Goal: Information Seeking & Learning: Learn about a topic

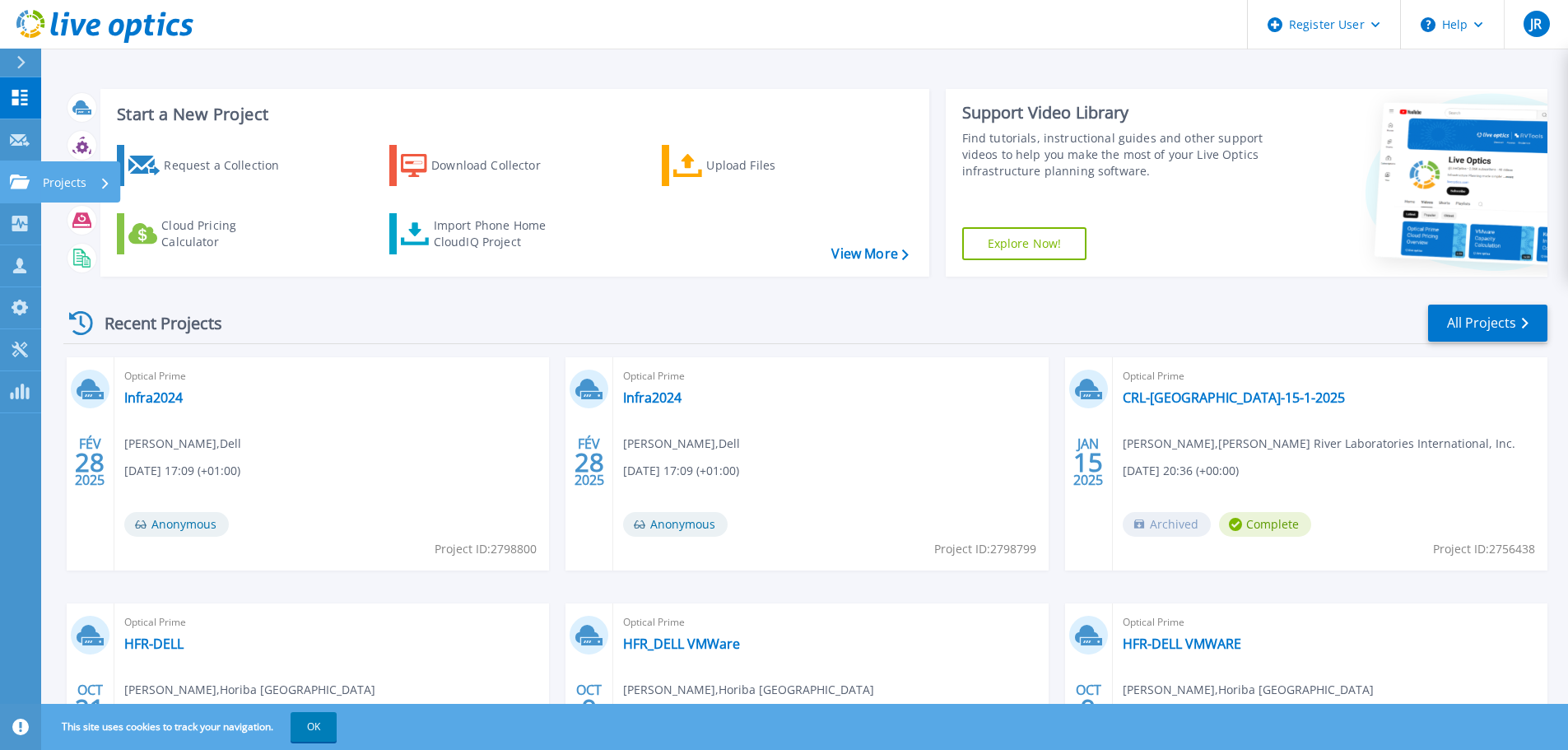
click at [13, 179] on icon at bounding box center [19, 181] width 19 height 14
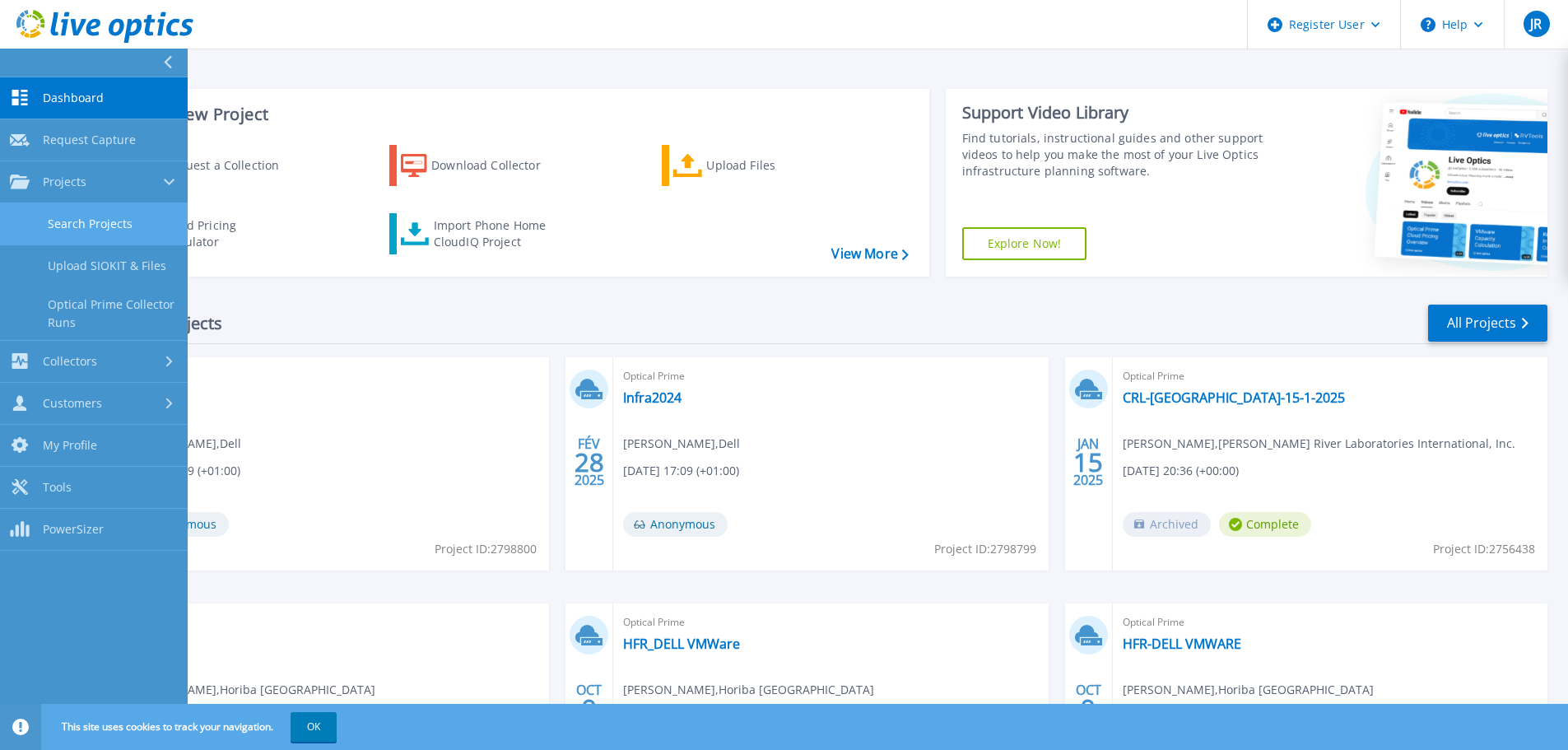
click at [116, 231] on link "Search Projects" at bounding box center [93, 225] width 187 height 42
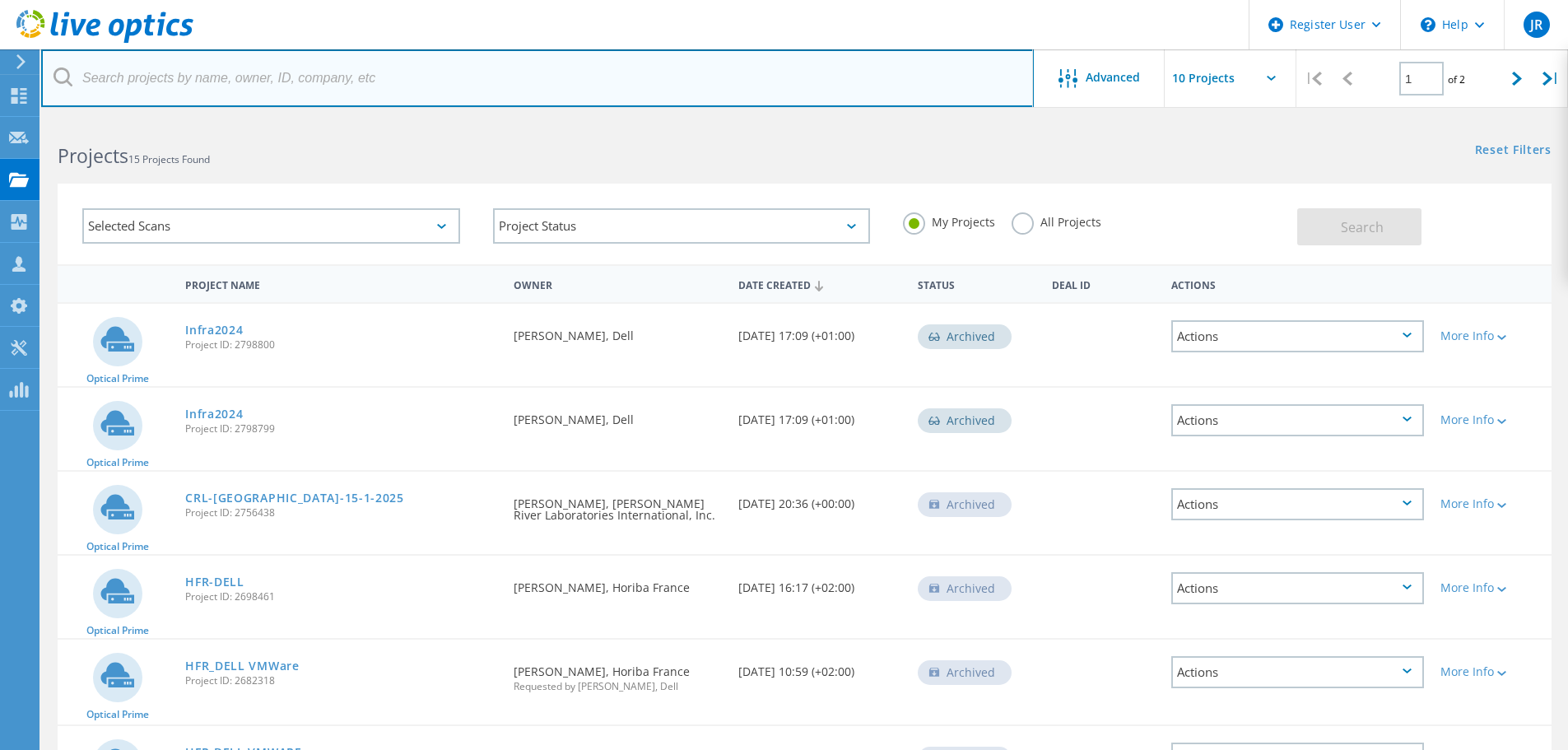
click at [232, 85] on input "text" at bounding box center [538, 78] width 993 height 58
paste input "2824138"
type input "2824138"
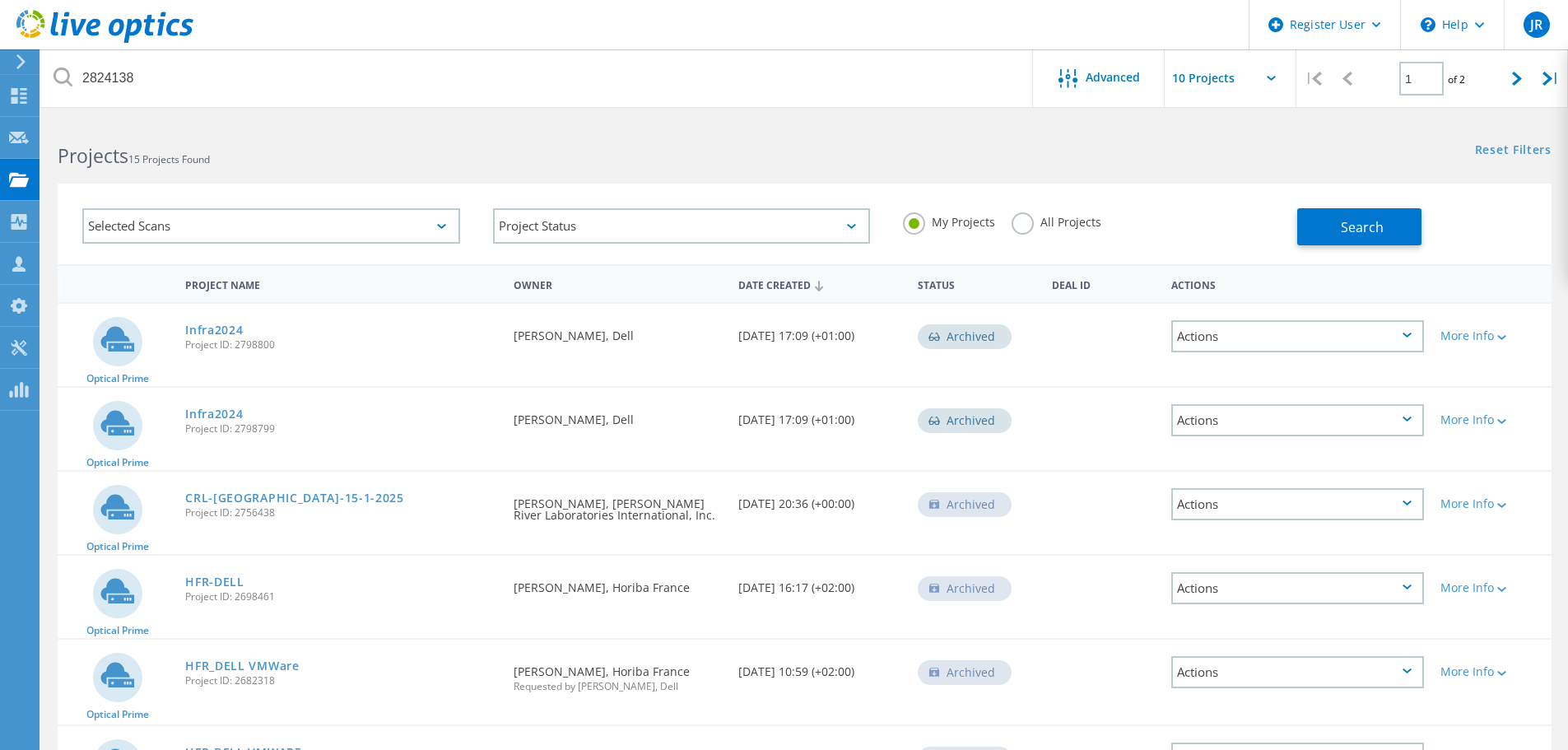
click at [1030, 225] on label "All Projects" at bounding box center [1056, 220] width 90 height 15
click at [0, 0] on input "All Projects" at bounding box center [0, 0] width 0 height 0
click at [1333, 230] on button "Search" at bounding box center [1359, 227] width 125 height 37
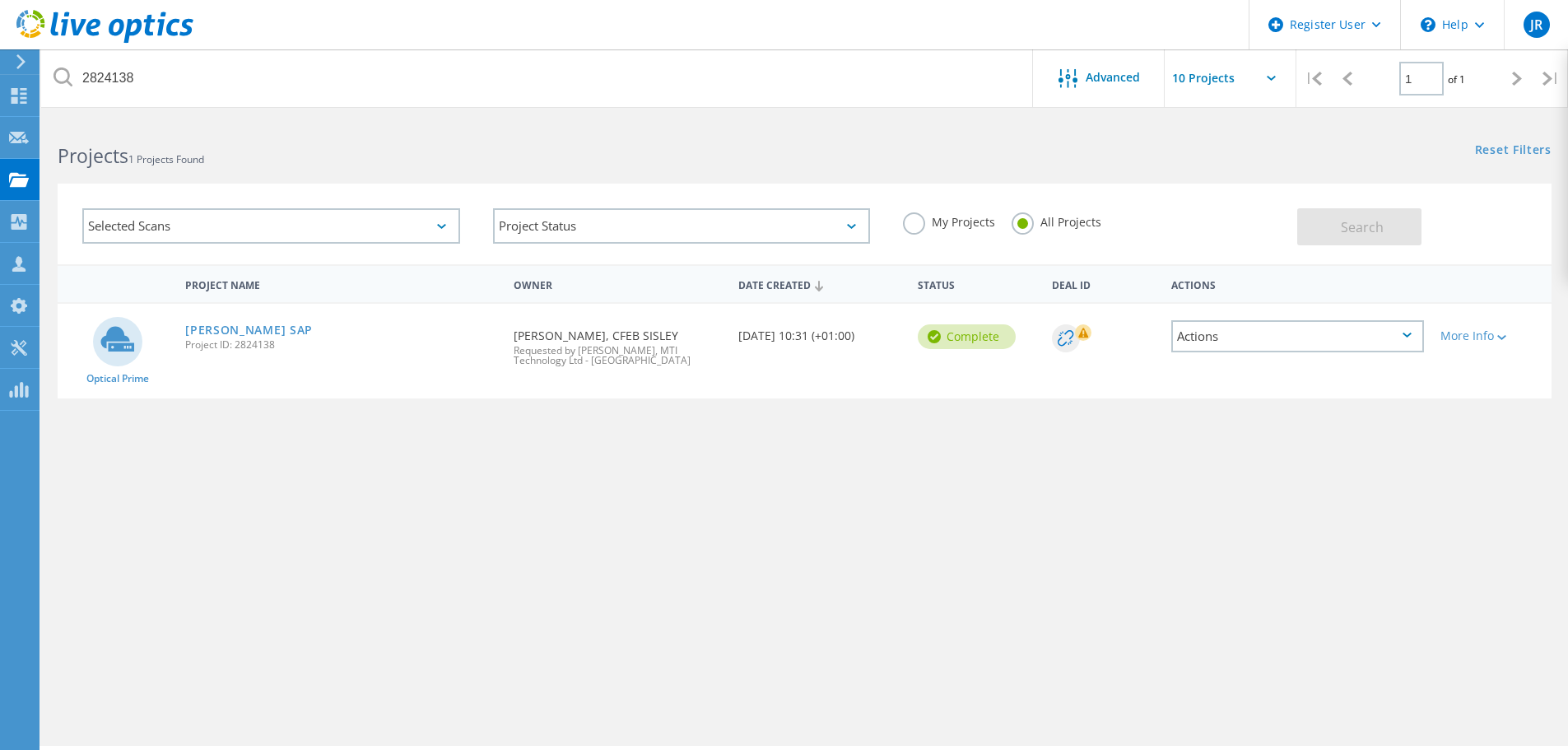
click at [1222, 336] on div "Actions" at bounding box center [1297, 336] width 252 height 32
click at [1238, 298] on div "View Project" at bounding box center [1297, 298] width 249 height 25
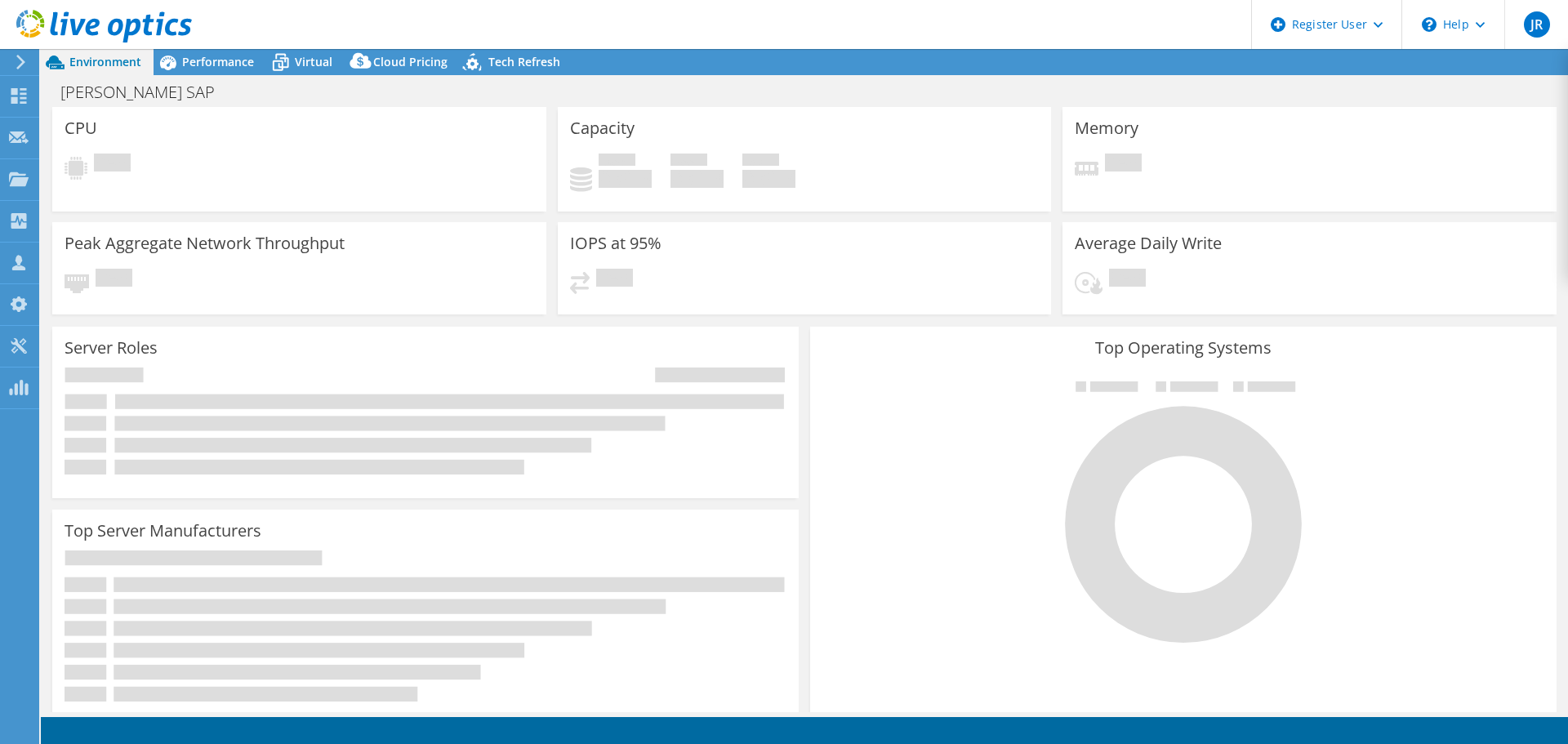
select select "USD"
select select "EUFrankfurt"
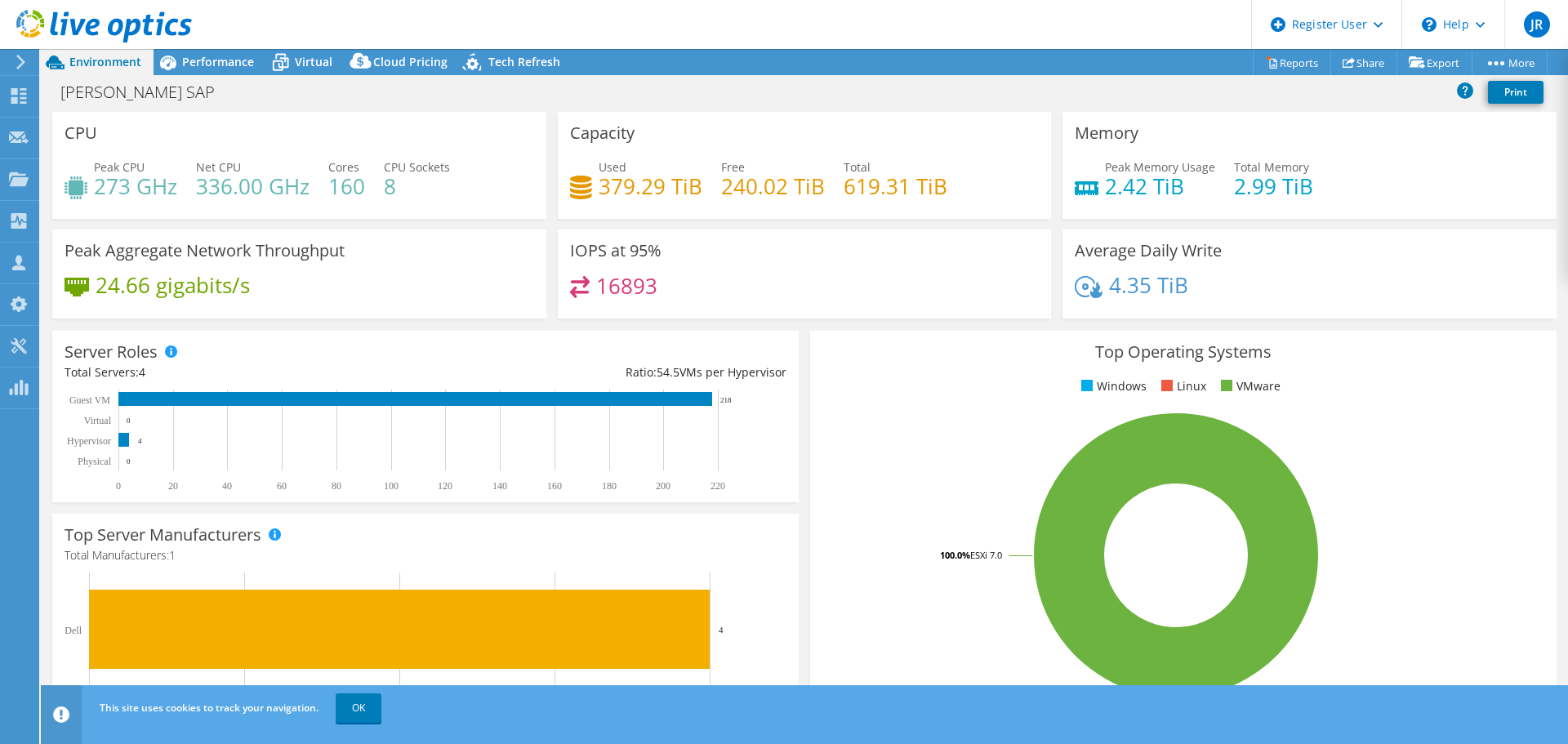
click at [1442, 388] on ul "Windows Linux VMware" at bounding box center [1183, 387] width 722 height 18
drag, startPoint x: 355, startPoint y: 713, endPoint x: 334, endPoint y: 614, distance: 101.2
click at [355, 713] on link "OK" at bounding box center [358, 708] width 45 height 29
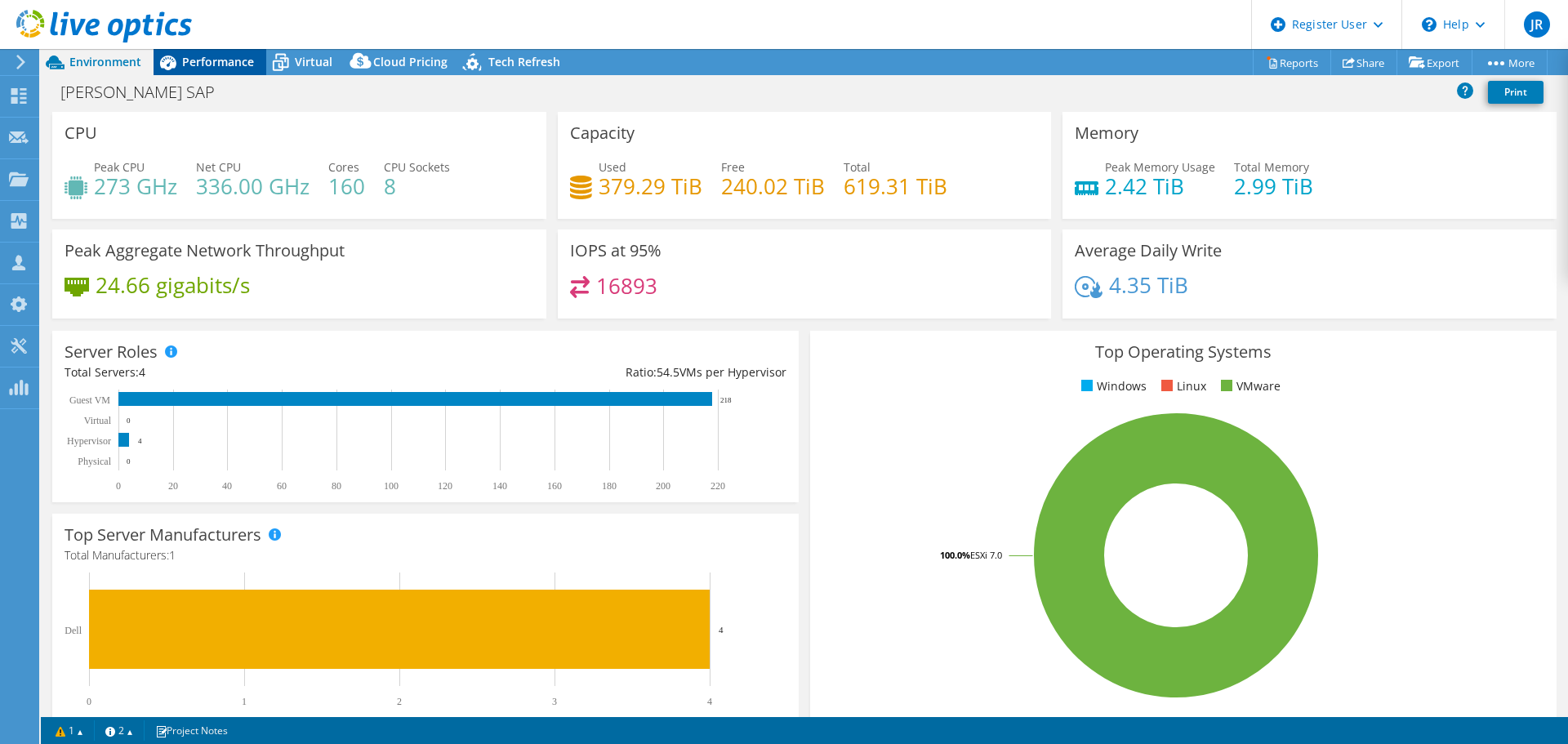
click at [224, 69] on span "Performance" at bounding box center [218, 61] width 71 height 15
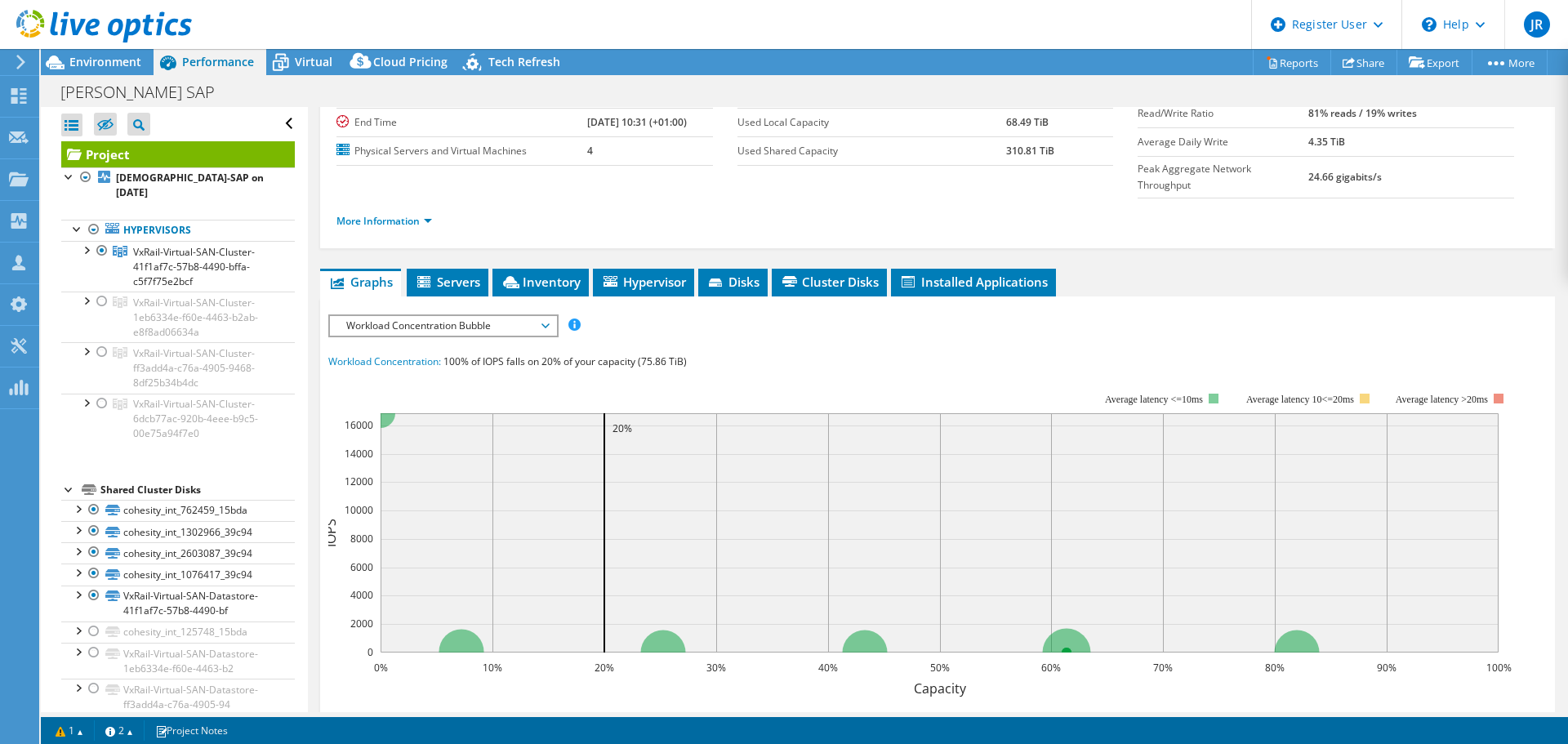
scroll to position [163, 0]
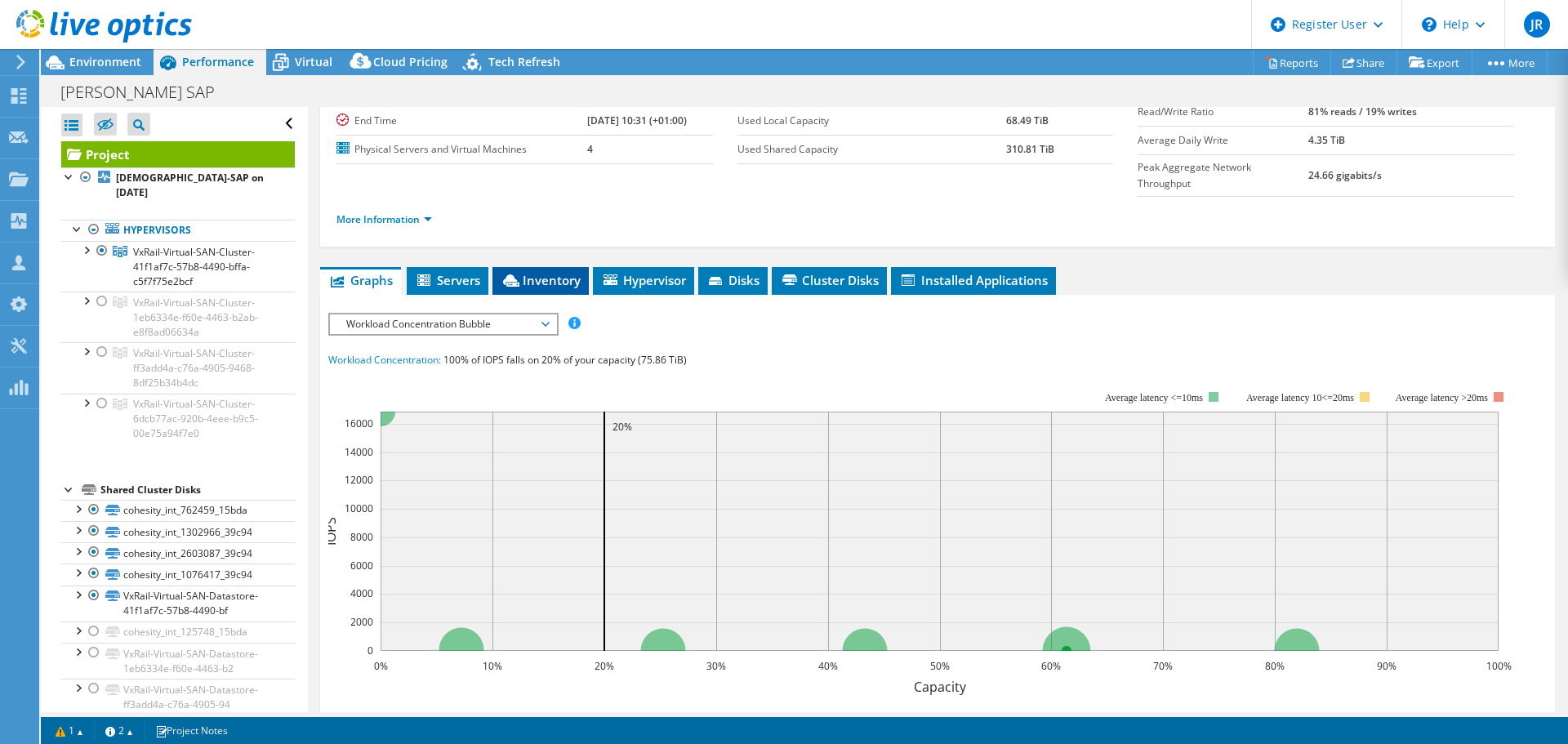
click at [533, 267] on li "Inventory" at bounding box center [541, 281] width 97 height 28
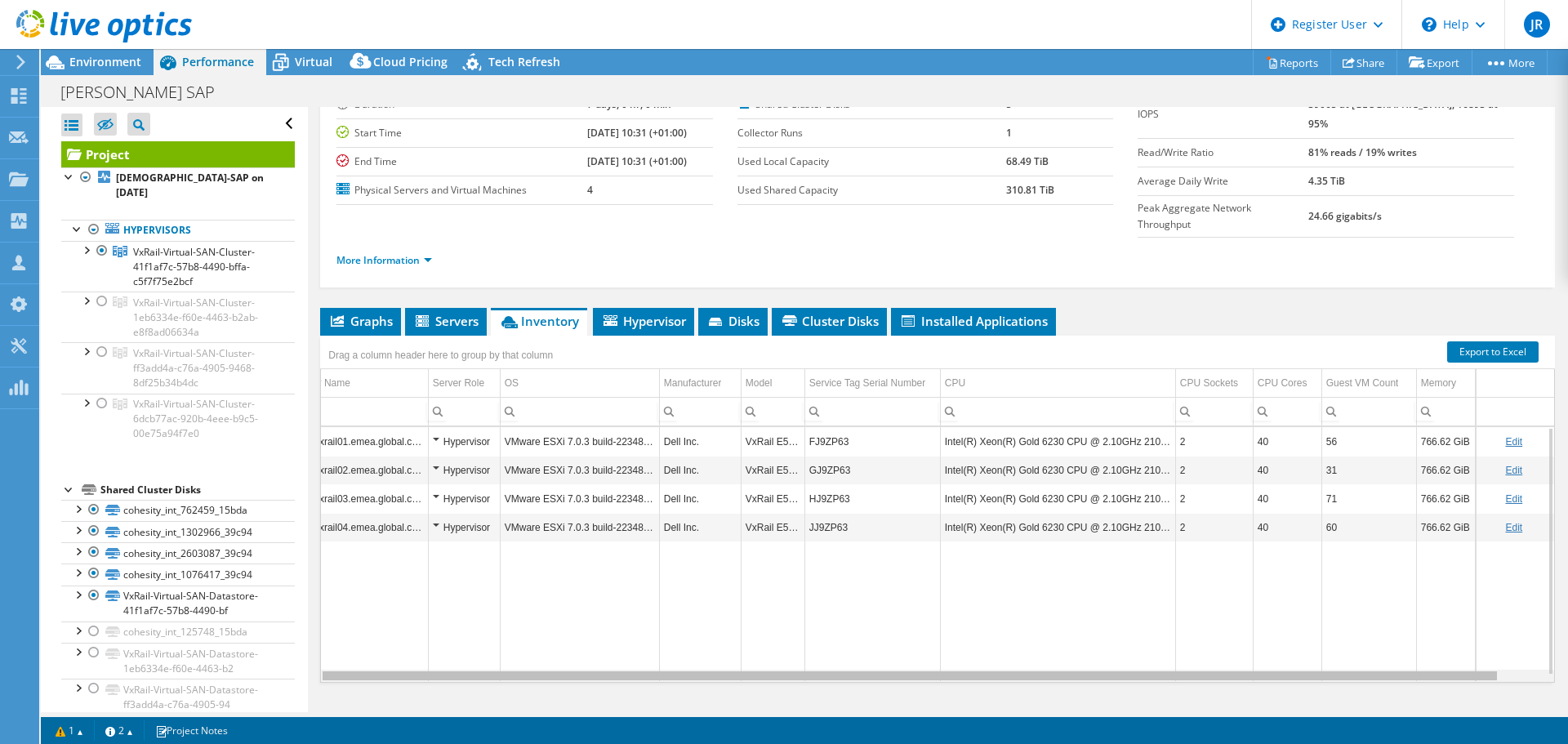
scroll to position [0, 0]
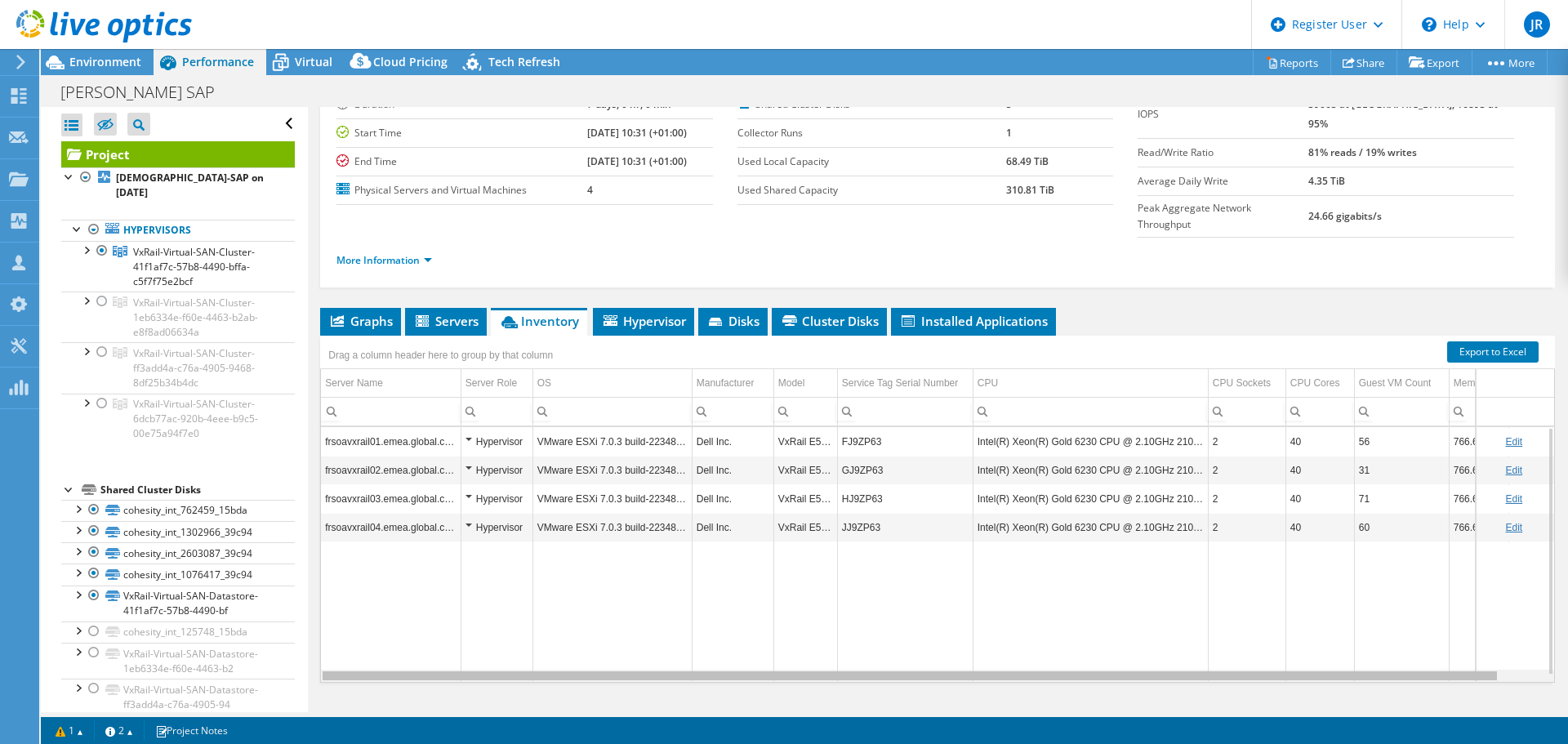
drag, startPoint x: 1318, startPoint y: 647, endPoint x: 1051, endPoint y: 618, distance: 268.6
click at [1051, 618] on body "JR Dell User Jordan Ruiz Jordan.R@dell.com Dell My Profile Log Out \n Help Expl…" at bounding box center [784, 372] width 1568 height 744
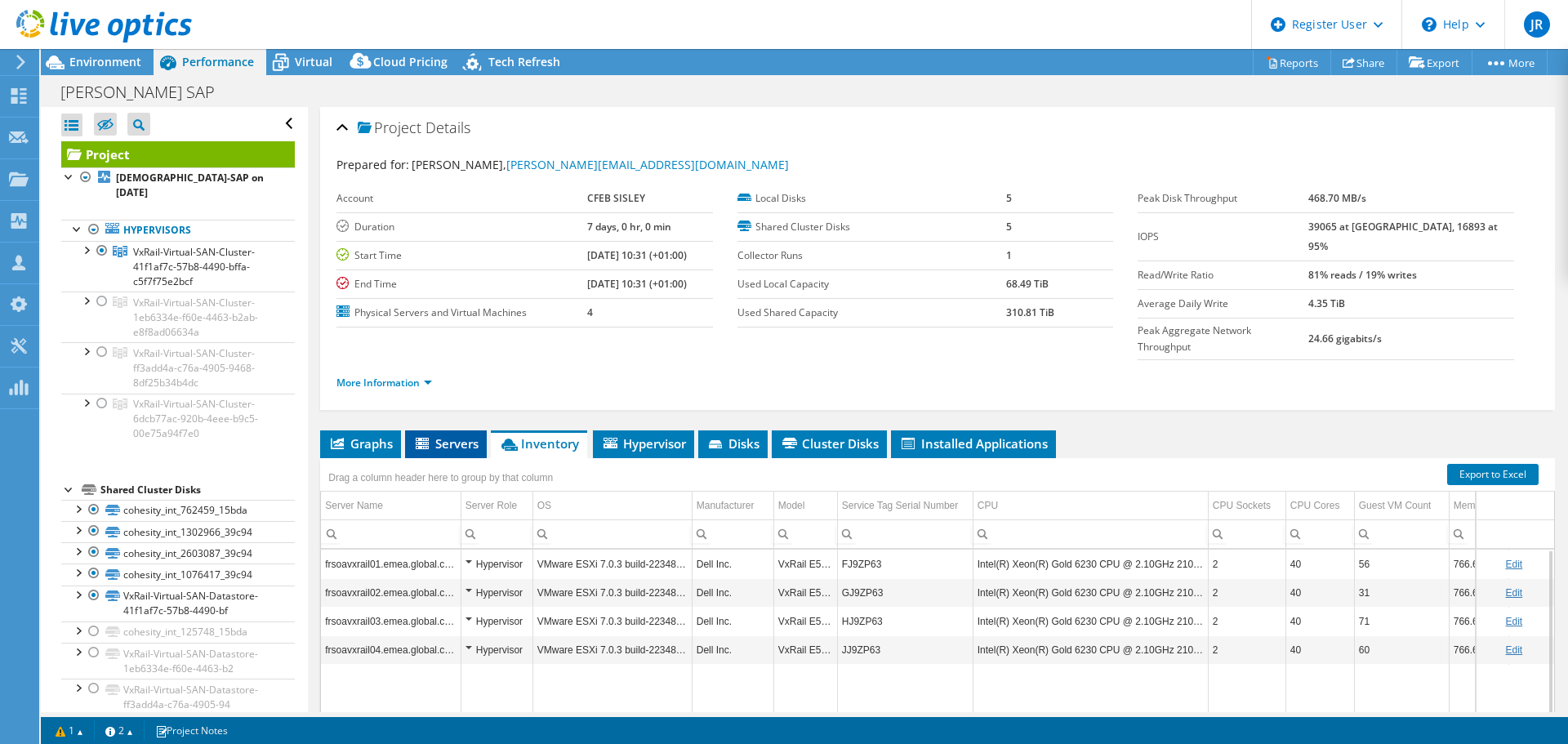
click at [456, 435] on span "Servers" at bounding box center [446, 443] width 66 height 16
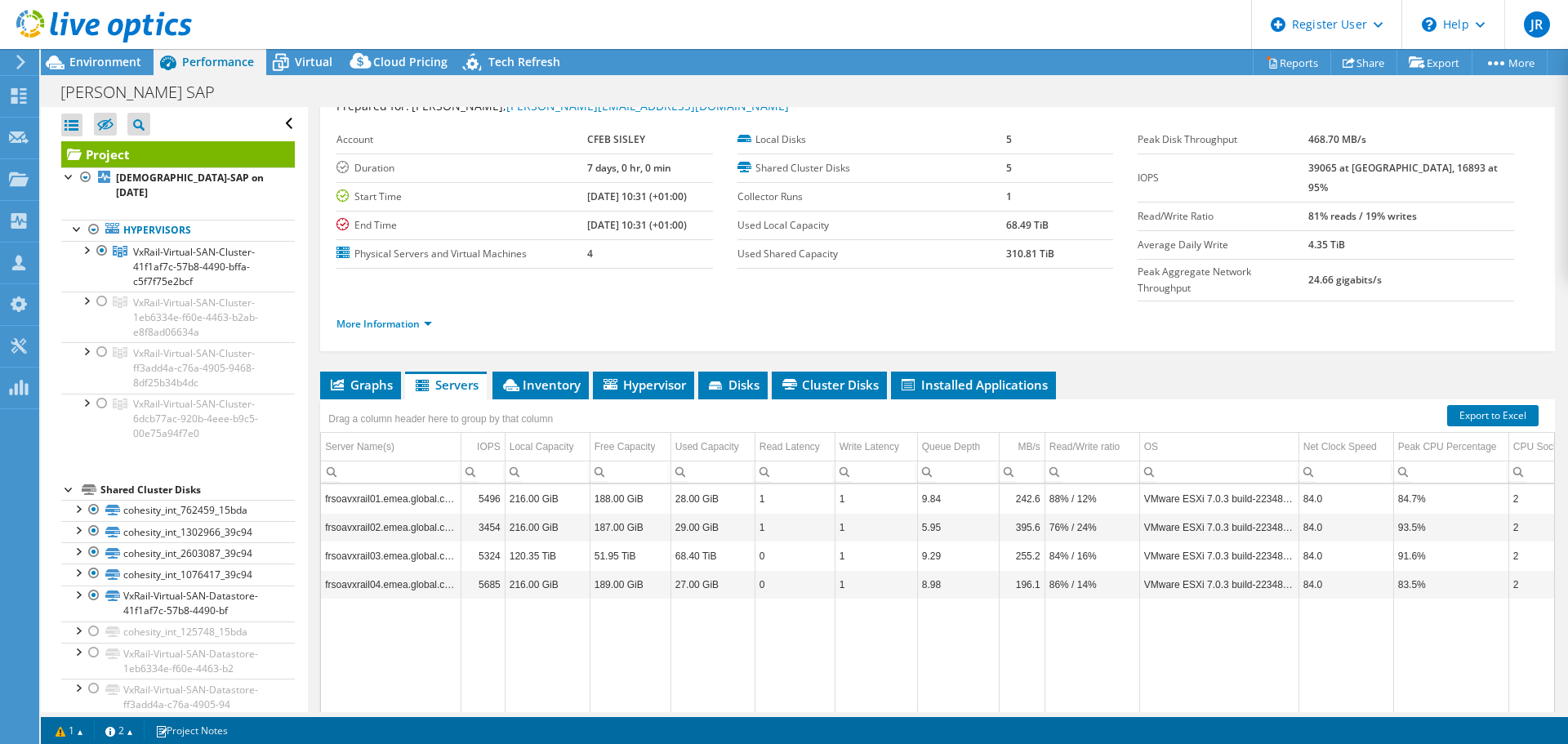
scroll to position [82, 0]
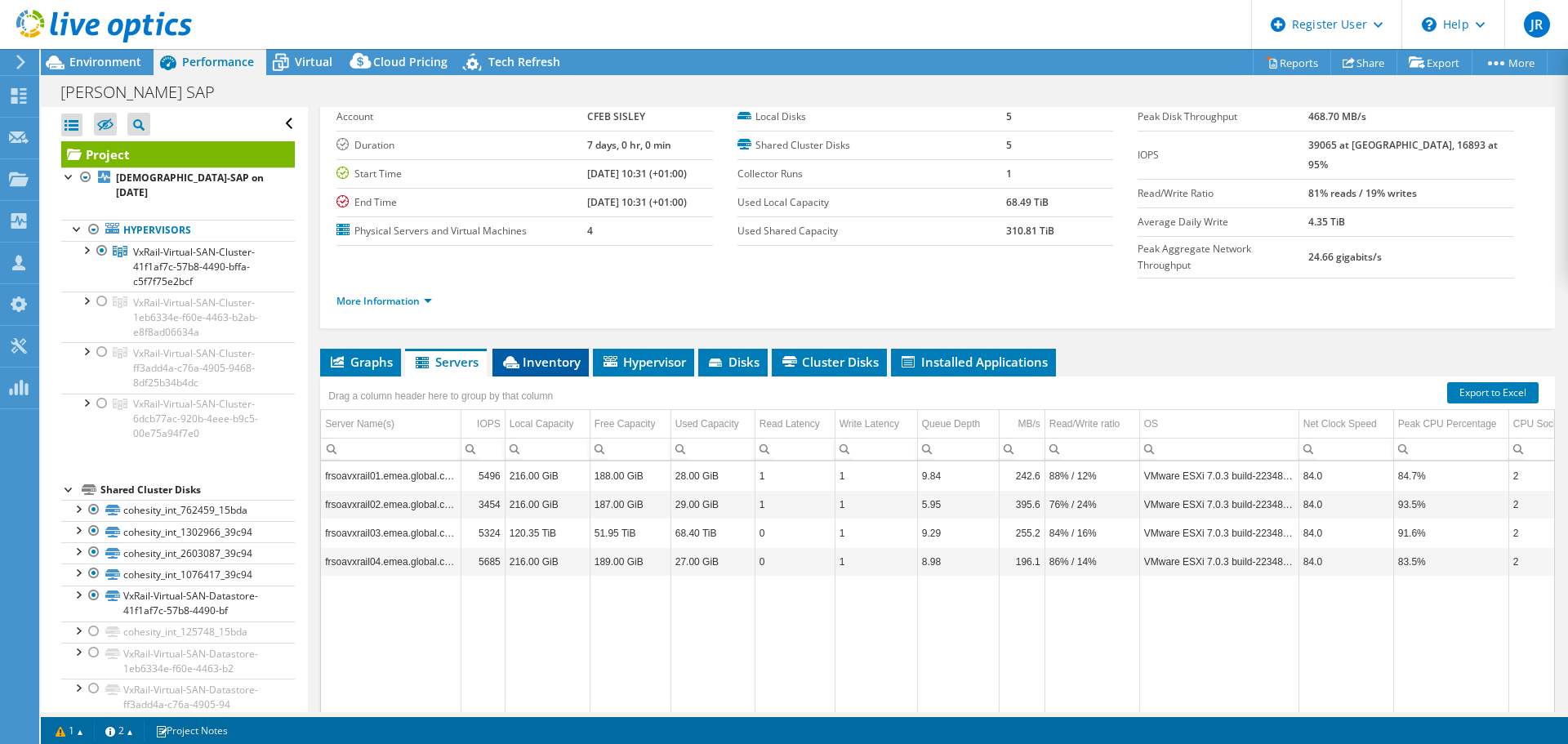
click at [562, 349] on li "Inventory" at bounding box center [541, 362] width 97 height 28
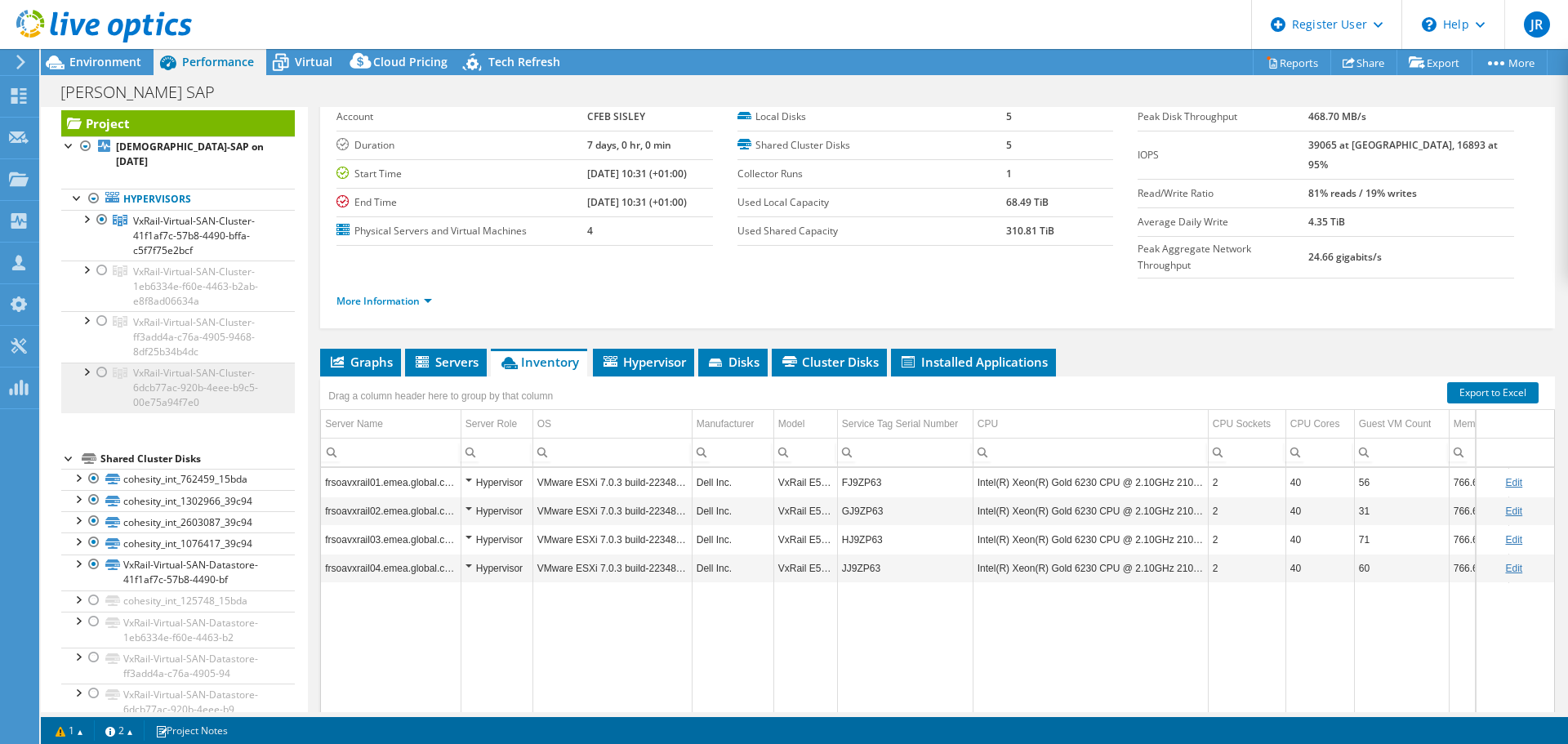
scroll to position [44, 0]
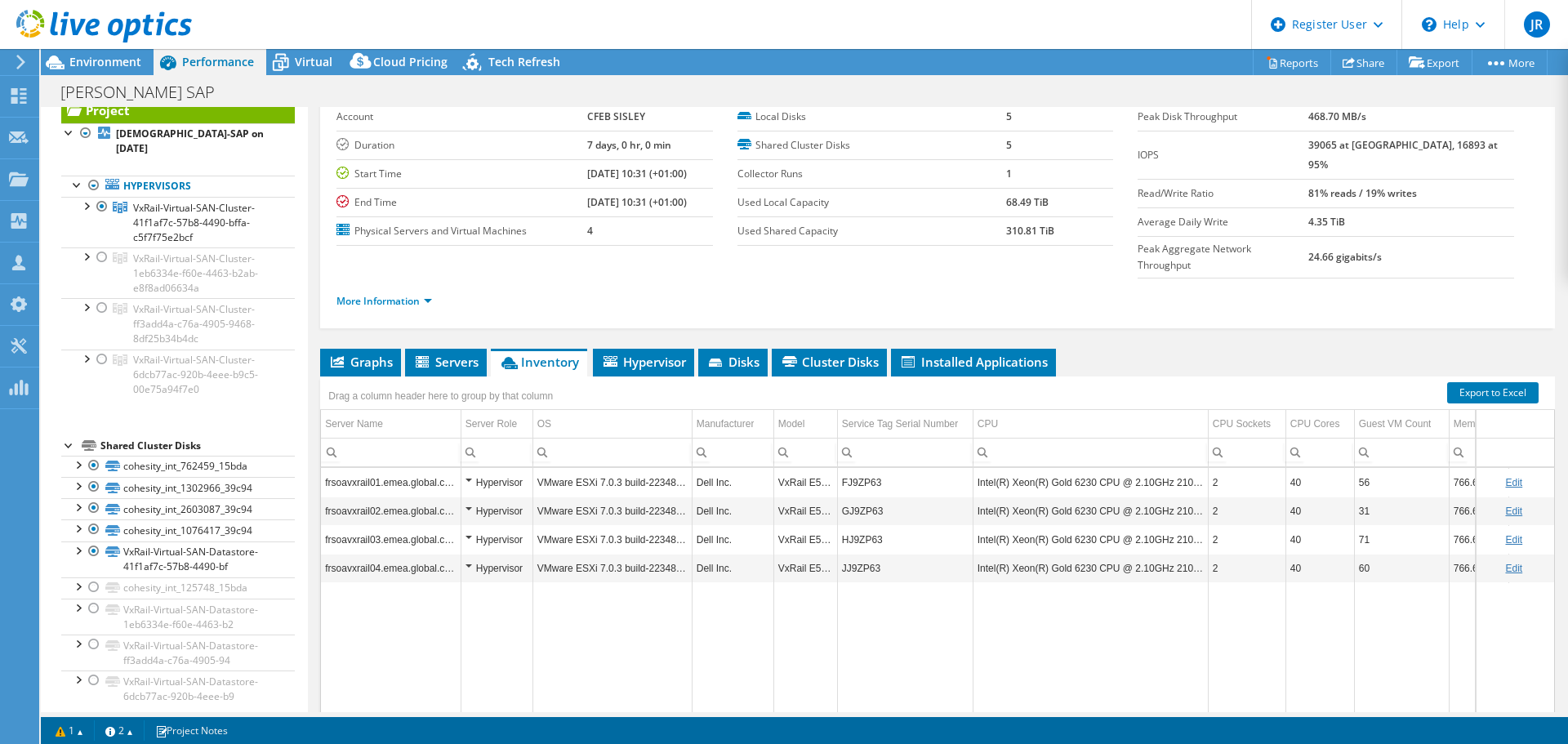
drag, startPoint x: 1236, startPoint y: 313, endPoint x: 1209, endPoint y: 318, distance: 27.5
click at [1236, 313] on div "Project Details Prepared for: christophe FILAINE, christophe.filaine@sisley.fr …" at bounding box center [937, 405] width 1259 height 760
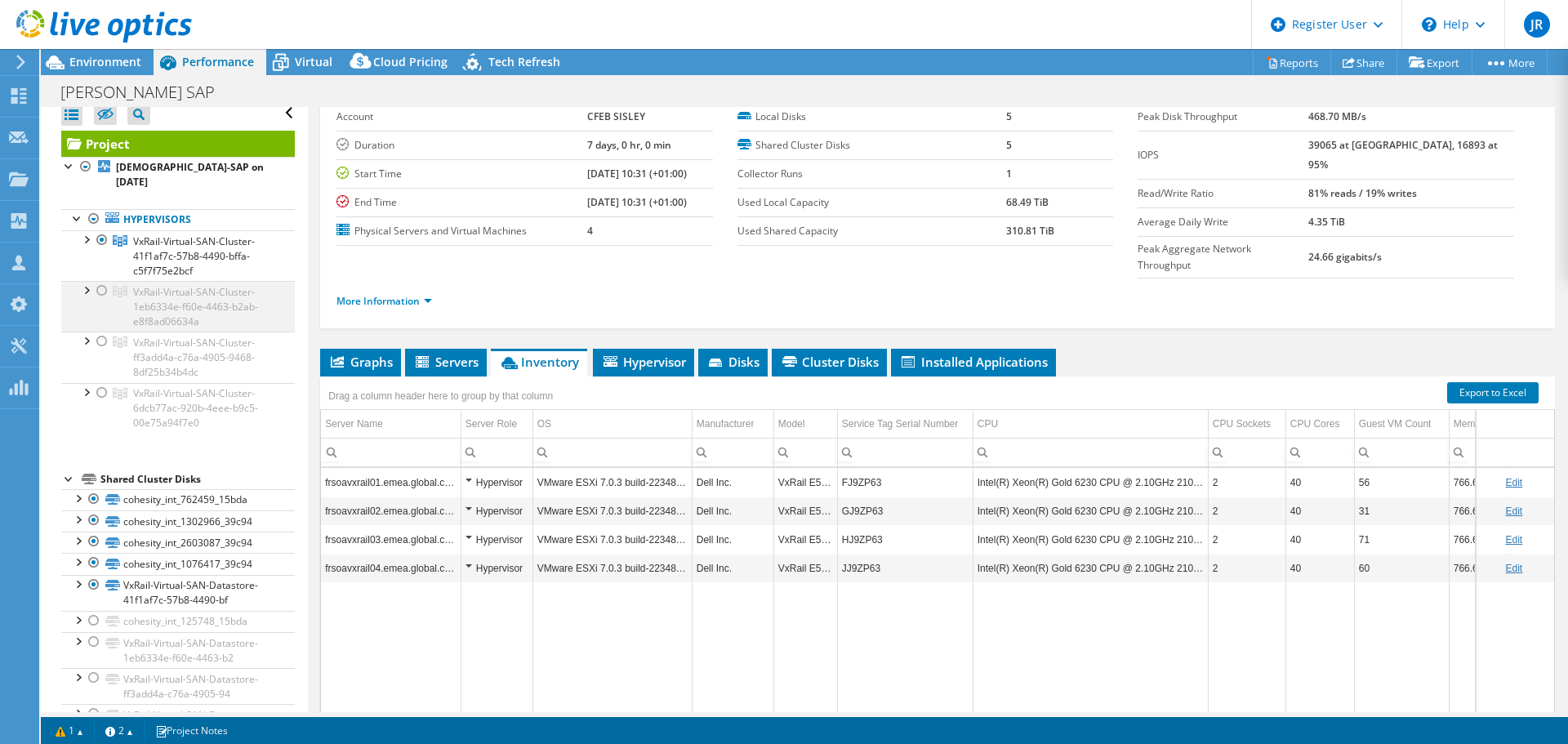
scroll to position [0, 0]
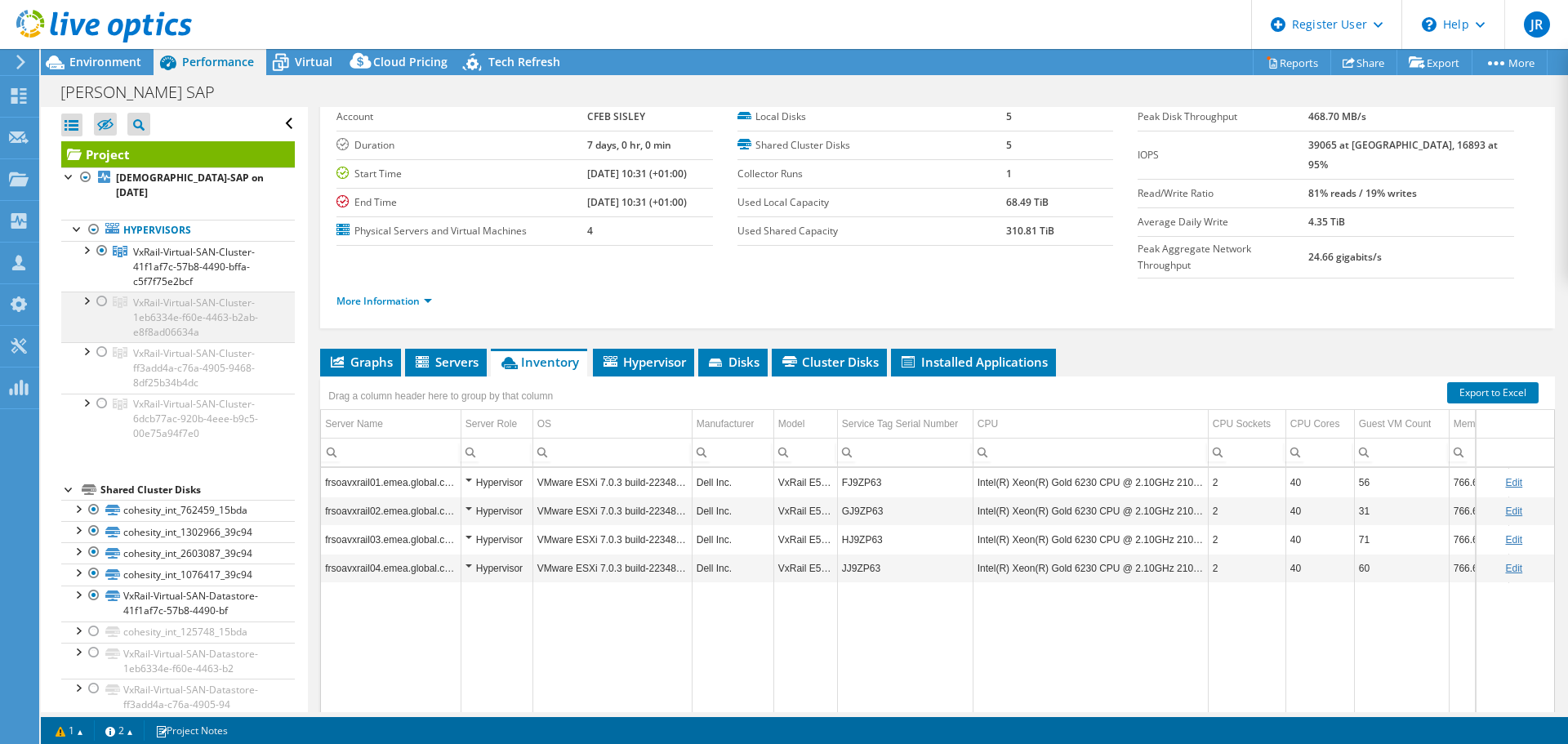
click at [98, 292] on div at bounding box center [102, 301] width 16 height 19
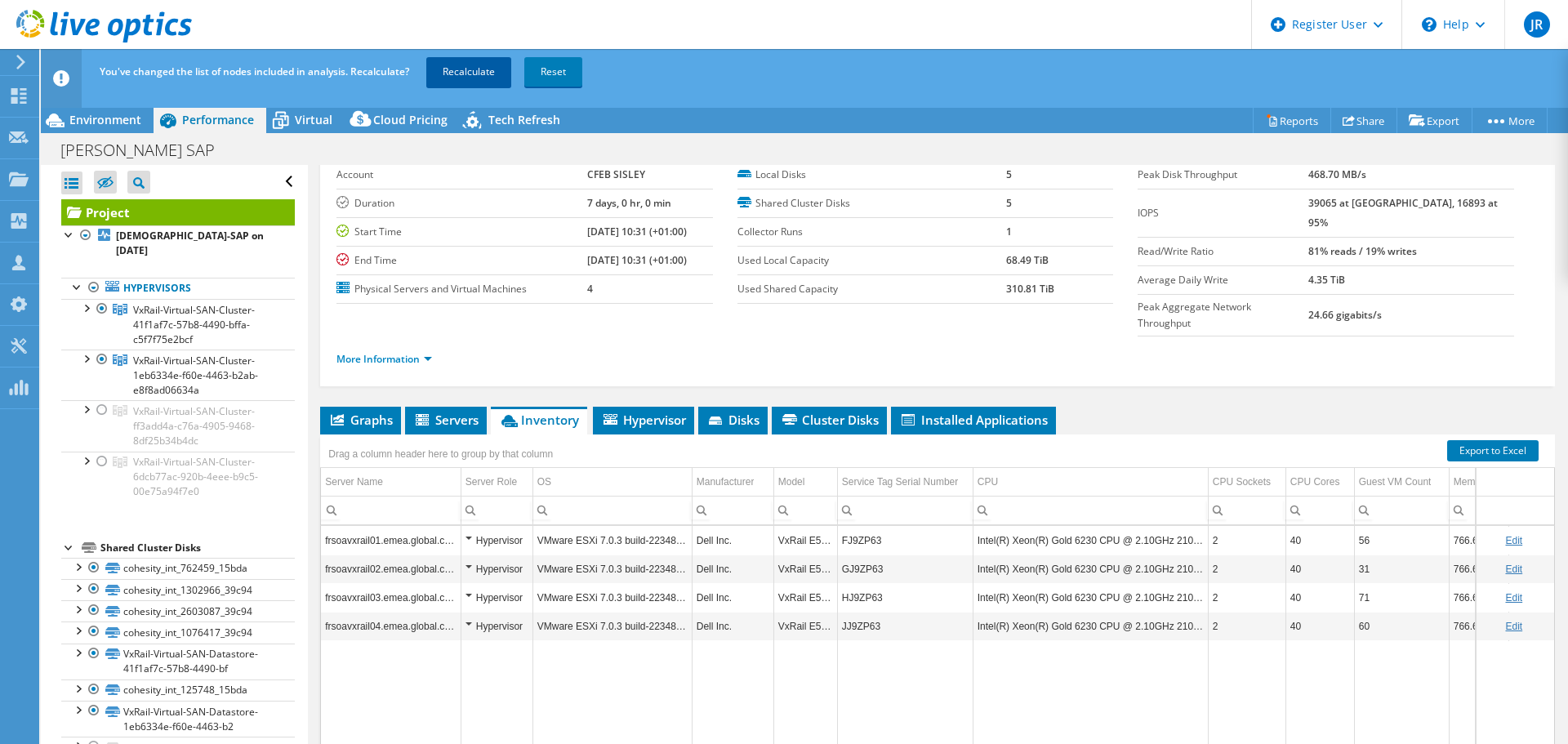
click at [461, 60] on link "Recalculate" at bounding box center [468, 71] width 85 height 29
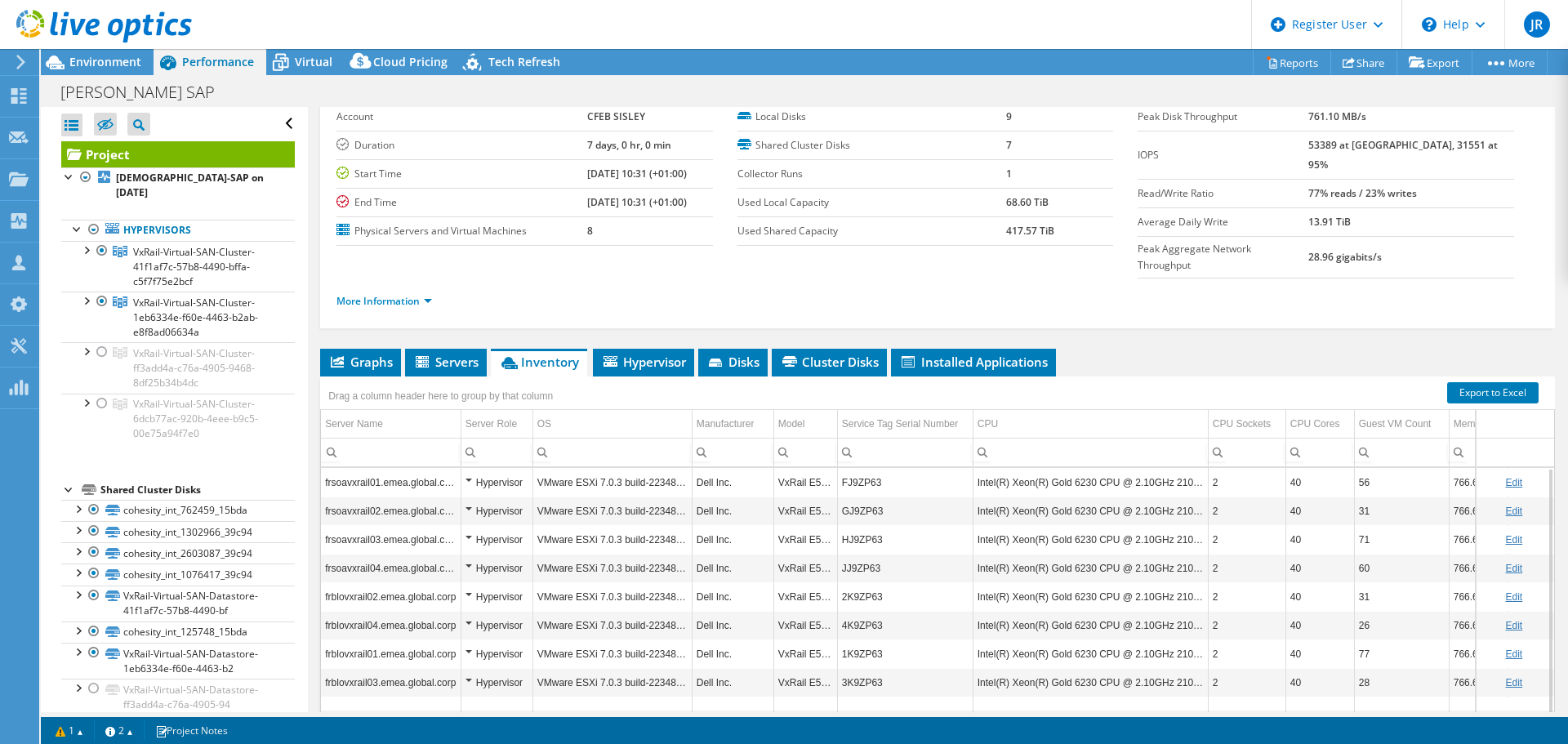
drag, startPoint x: 823, startPoint y: 686, endPoint x: 553, endPoint y: 644, distance: 273.2
click at [553, 644] on body "JR Dell User Jordan Ruiz Jordan.R@dell.com Dell My Profile Log Out \n Help Expl…" at bounding box center [784, 372] width 1568 height 744
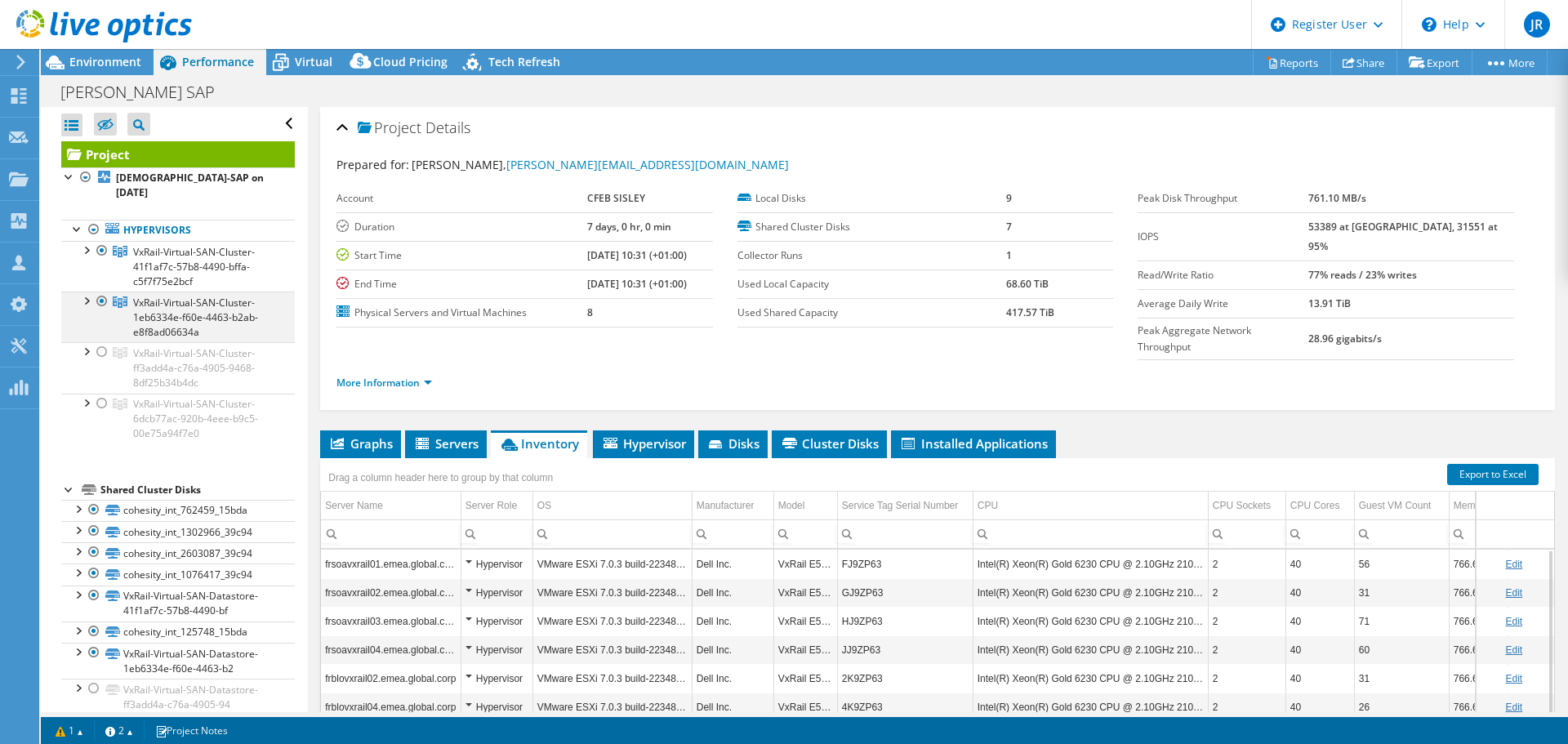
click at [101, 292] on div at bounding box center [102, 301] width 16 height 19
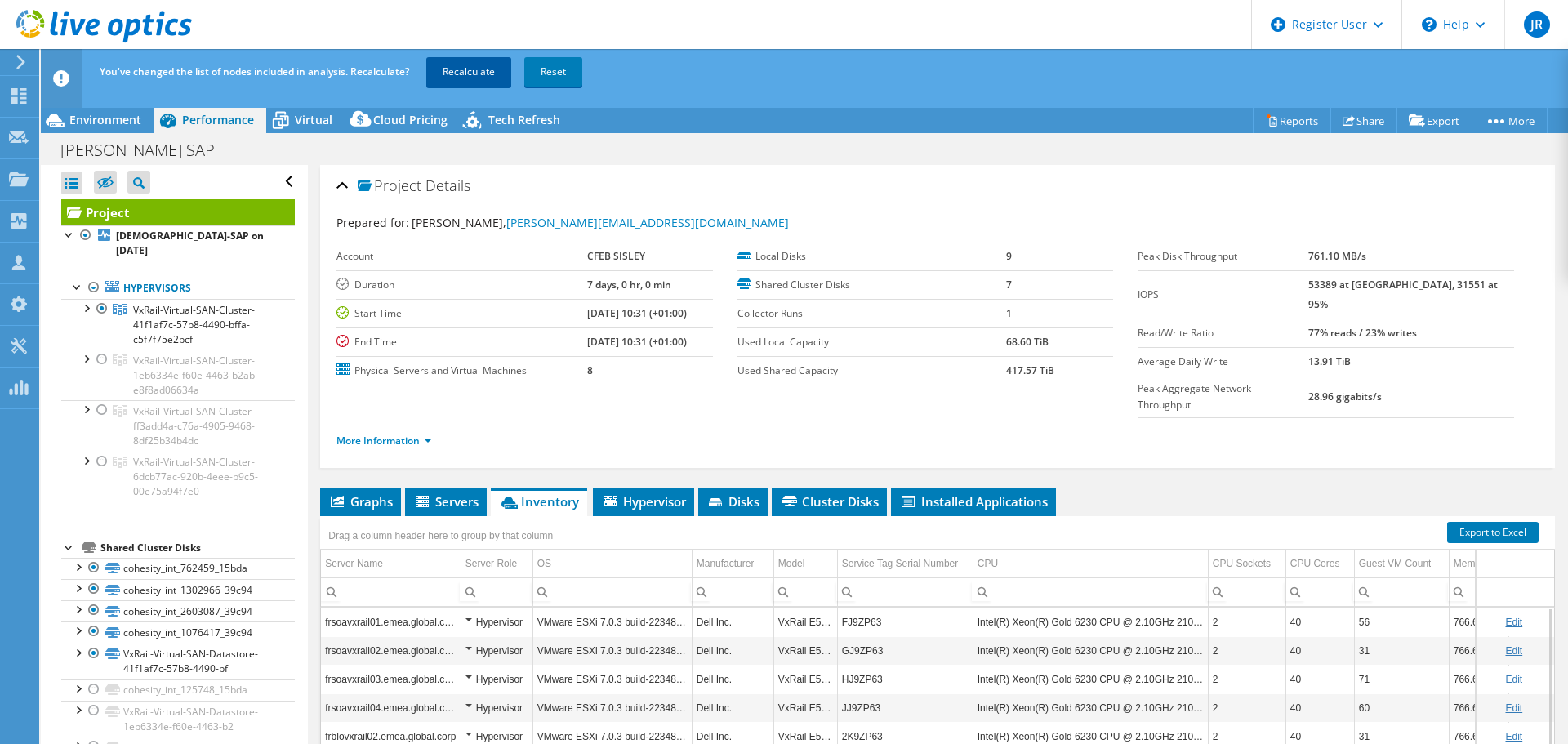
click at [471, 66] on link "Recalculate" at bounding box center [468, 71] width 85 height 29
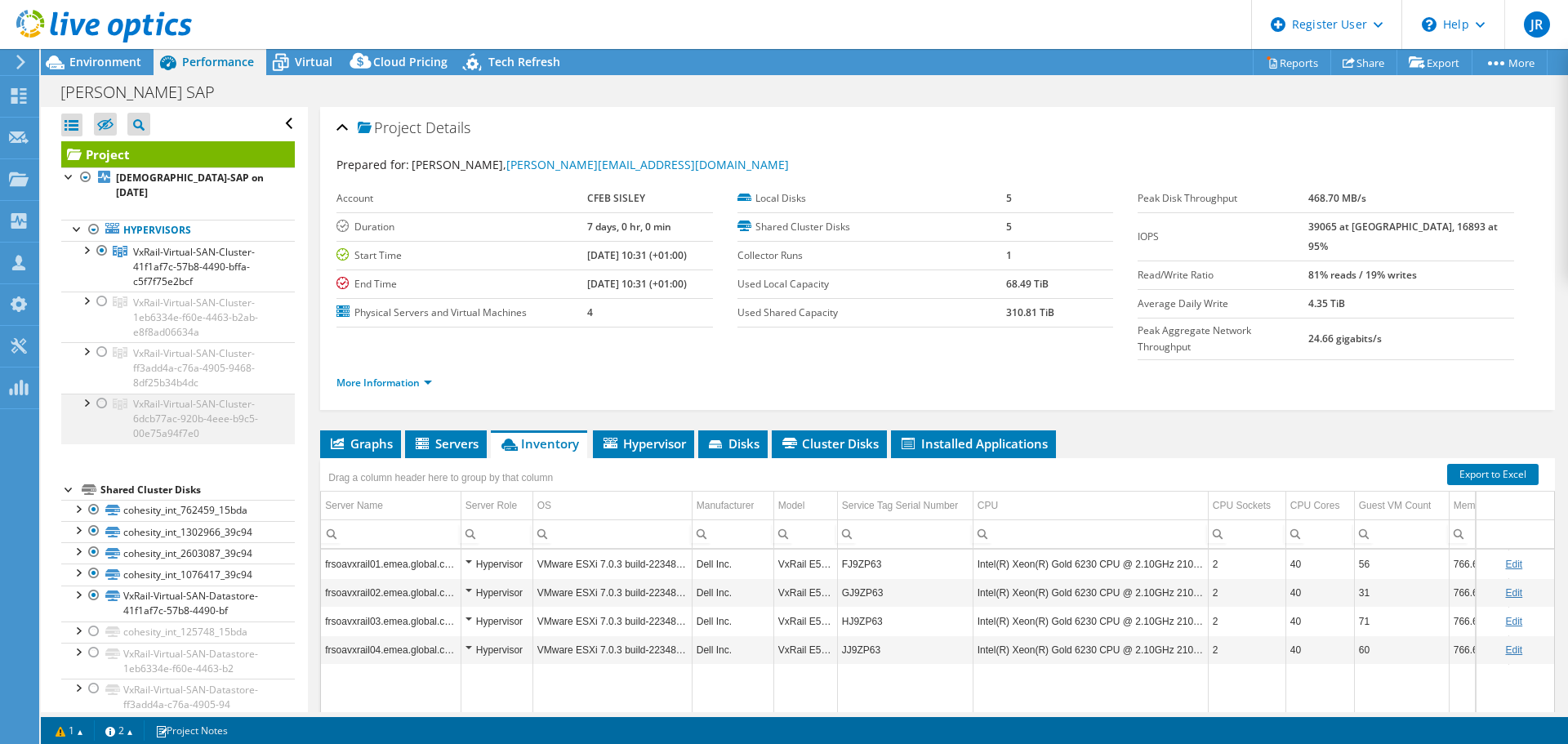
drag, startPoint x: 103, startPoint y: 332, endPoint x: 103, endPoint y: 379, distance: 47.0
click at [103, 342] on div at bounding box center [102, 351] width 16 height 19
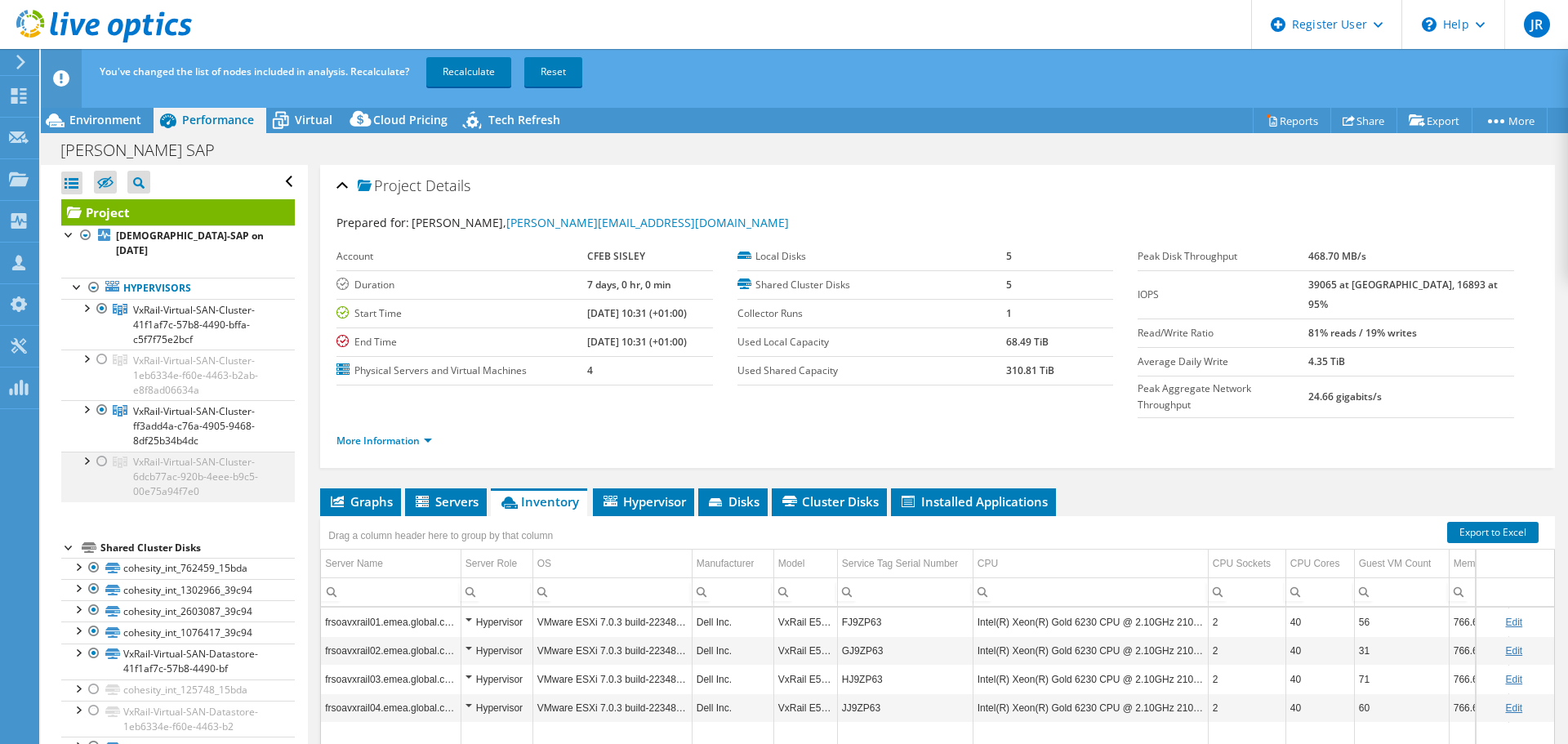
click at [102, 451] on div at bounding box center [102, 461] width 16 height 19
click at [101, 299] on div at bounding box center [102, 309] width 16 height 19
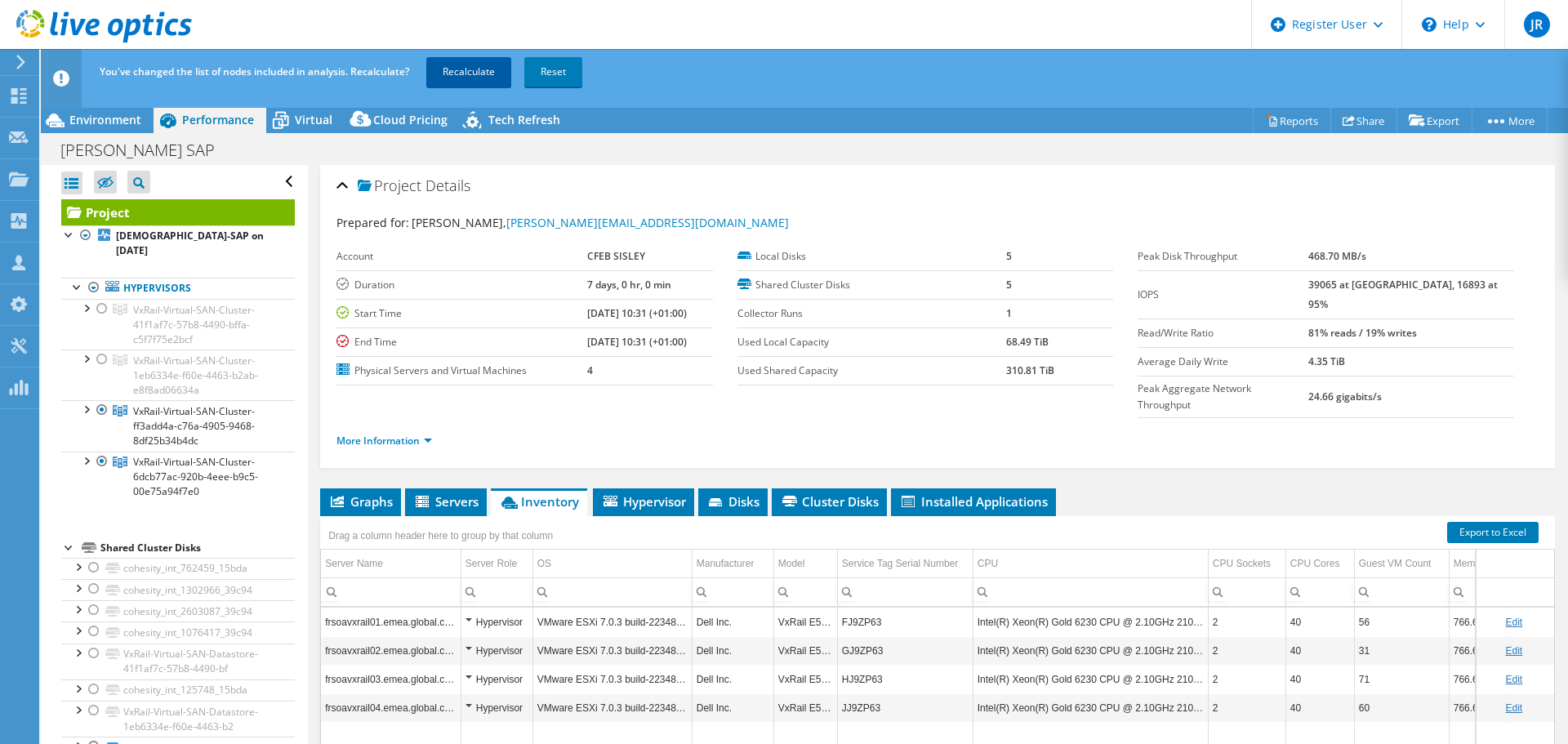
click at [481, 71] on link "Recalculate" at bounding box center [468, 71] width 85 height 29
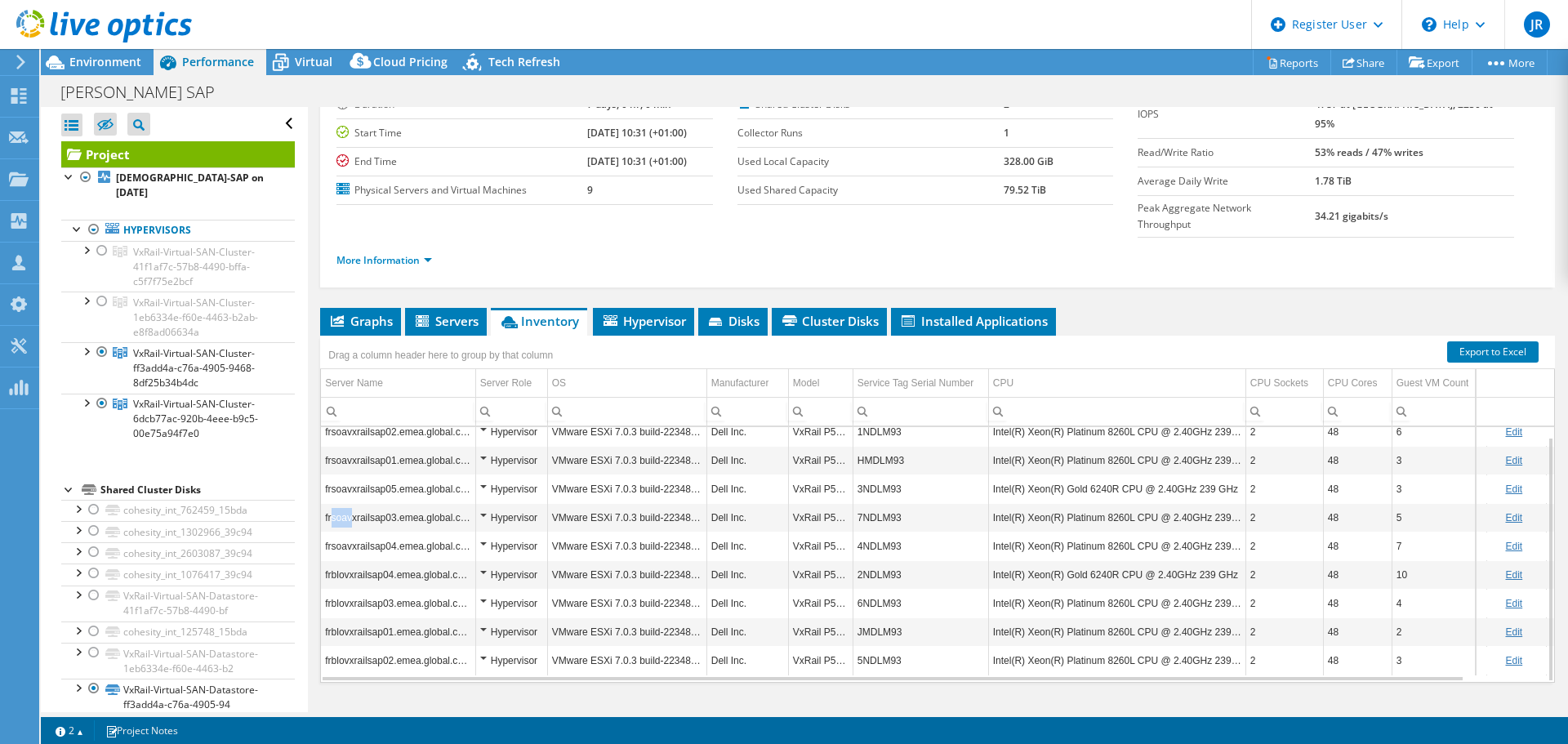
drag, startPoint x: 330, startPoint y: 488, endPoint x: 351, endPoint y: 488, distance: 21.0
click at [351, 503] on td "frsoavxrailsap03.emea.global.corp" at bounding box center [399, 517] width 155 height 29
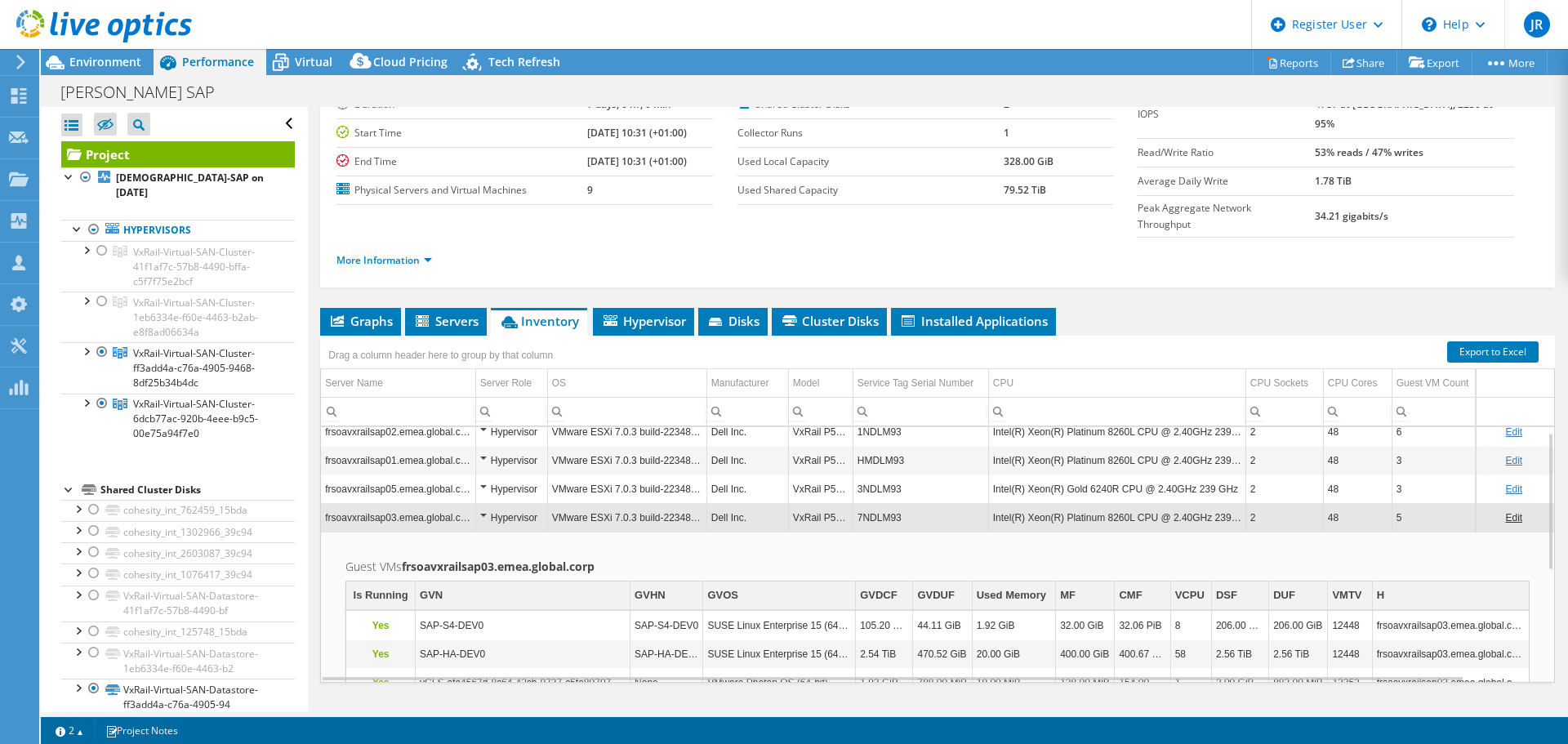
click at [341, 503] on td "frsoavxrailsap03.emea.global.corp" at bounding box center [399, 517] width 155 height 29
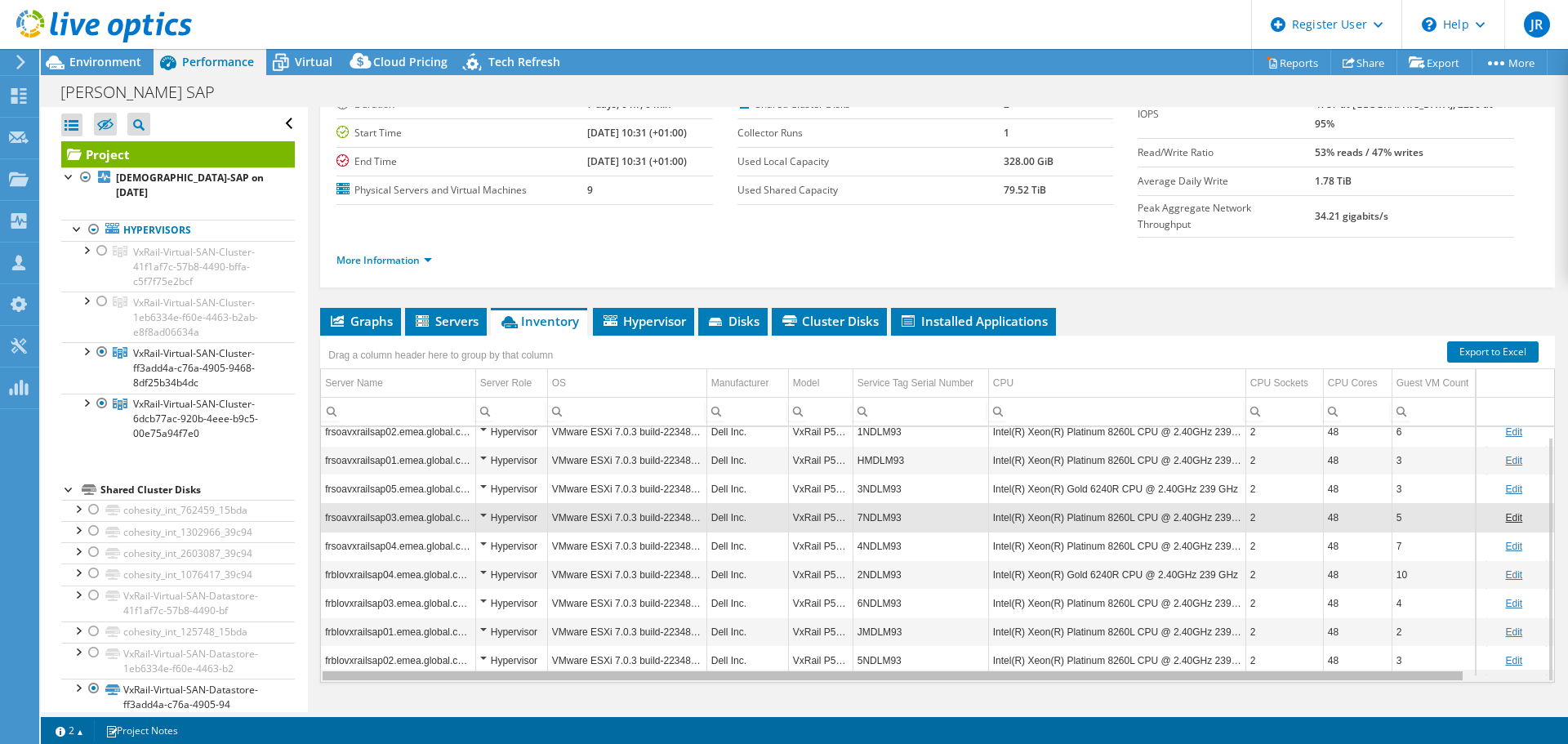
drag, startPoint x: 1137, startPoint y: 642, endPoint x: 845, endPoint y: 613, distance: 293.4
click at [845, 613] on body "JR Dell User Jordan Ruiz Jordan.R@dell.com Dell My Profile Log Out \n Help Expl…" at bounding box center [784, 372] width 1568 height 744
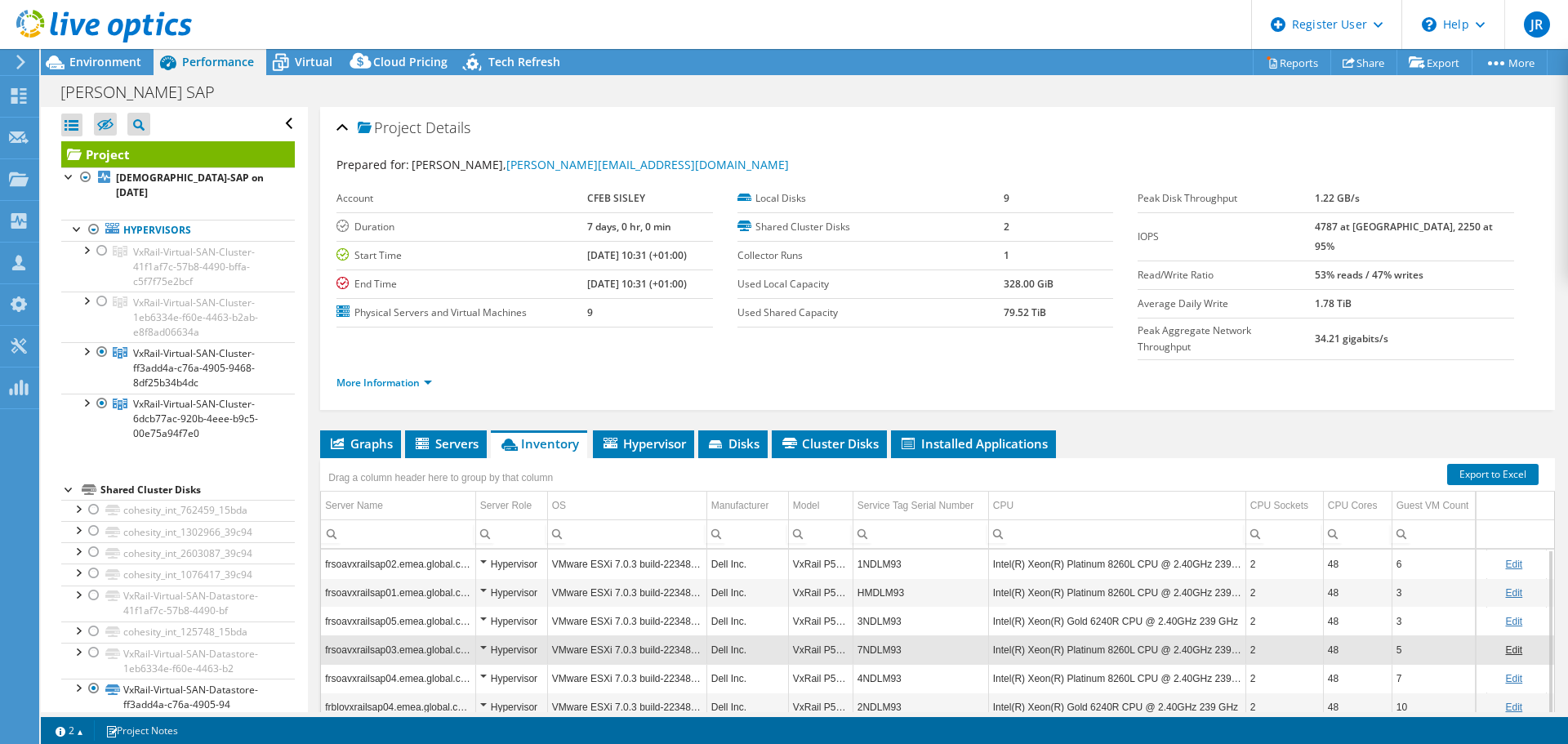
click at [1016, 156] on div "Prepared for: christophe FILAINE, christophe.filaine@sisley.fr" at bounding box center [937, 166] width 1202 height 18
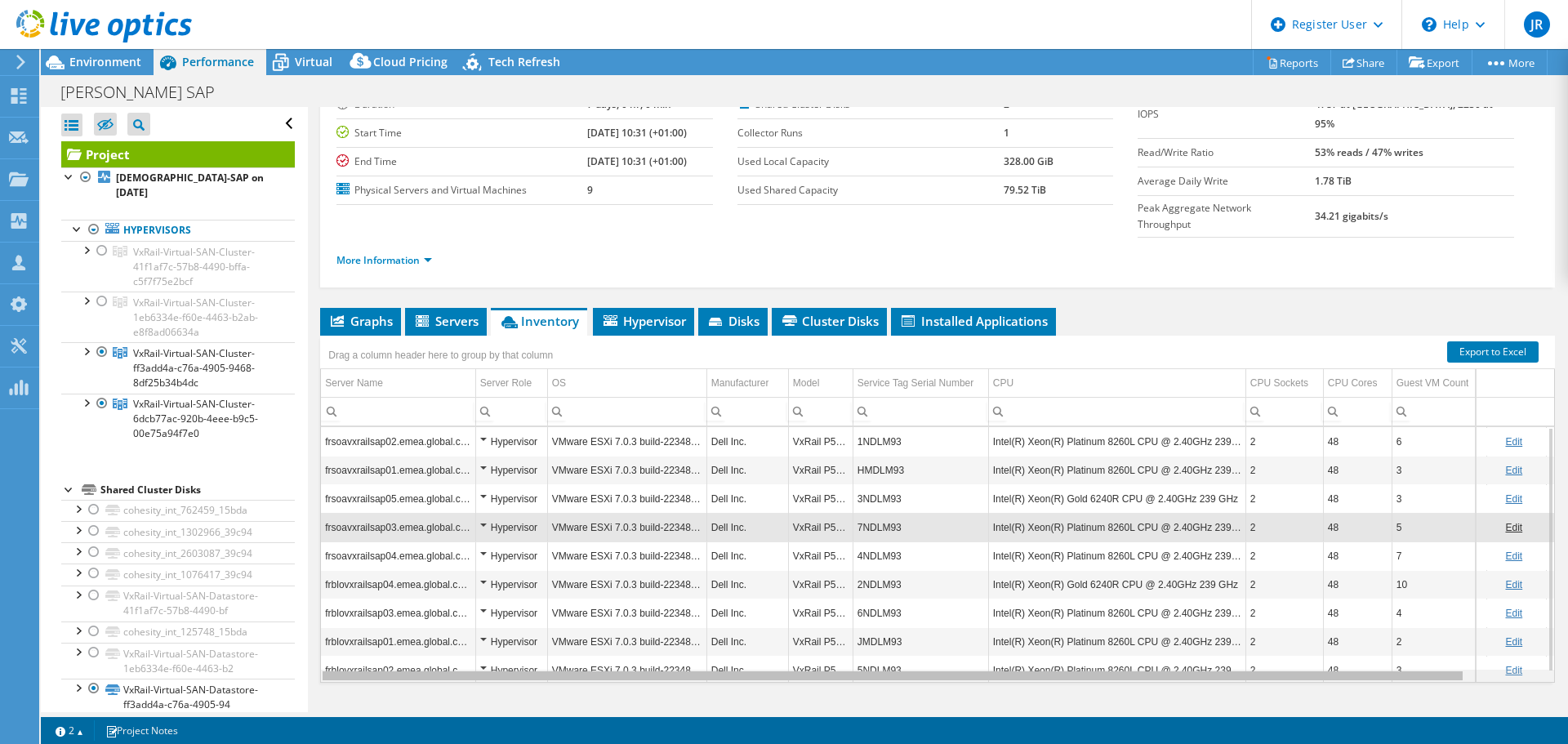
drag, startPoint x: 881, startPoint y: 646, endPoint x: 652, endPoint y: 585, distance: 237.0
click at [652, 585] on body "JR Dell User Jordan Ruiz Jordan.R@dell.com Dell My Profile Log Out \n Help Expl…" at bounding box center [784, 372] width 1568 height 744
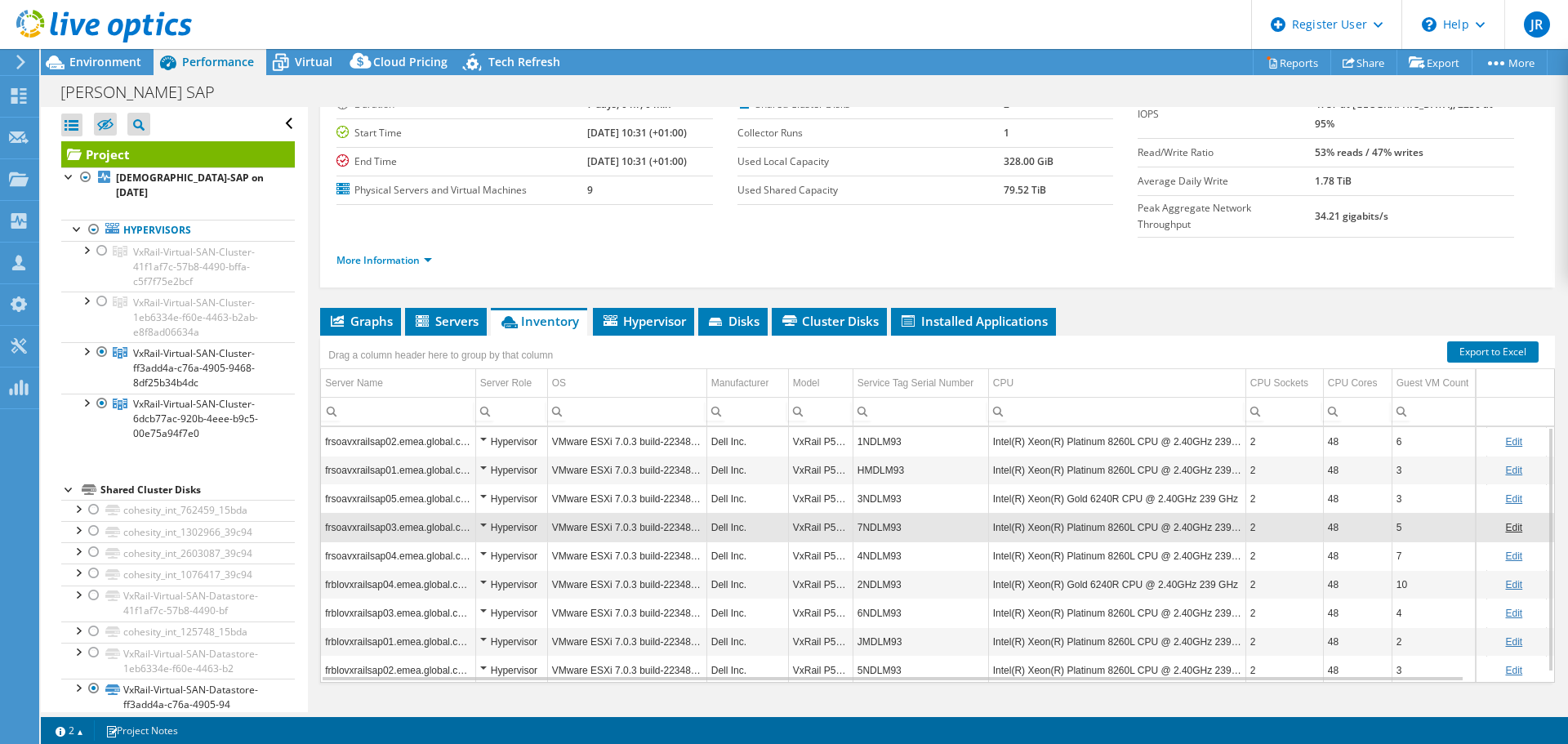
click at [883, 427] on td "1NDLM93" at bounding box center [920, 441] width 135 height 29
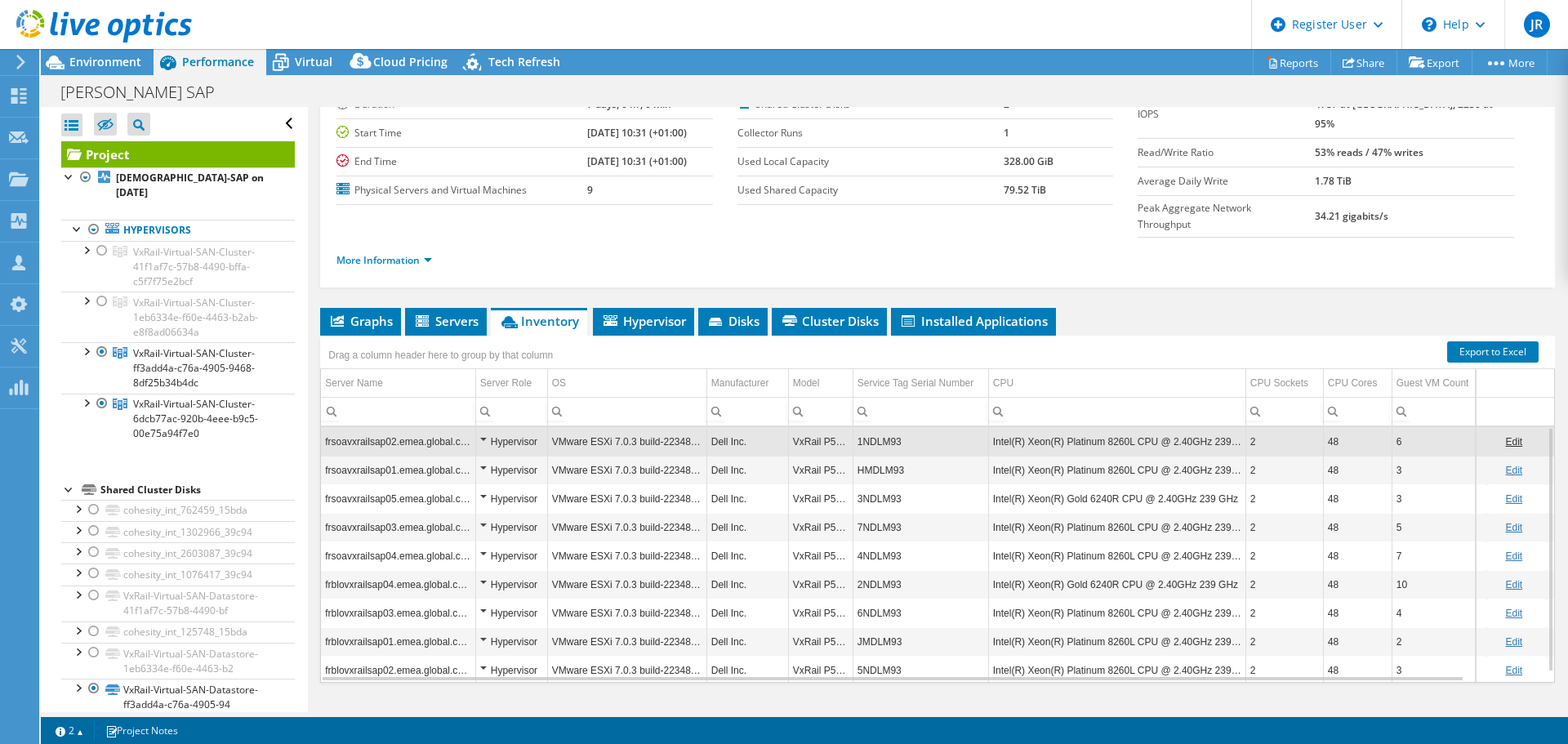
click at [883, 427] on td "1NDLM93" at bounding box center [920, 441] width 135 height 29
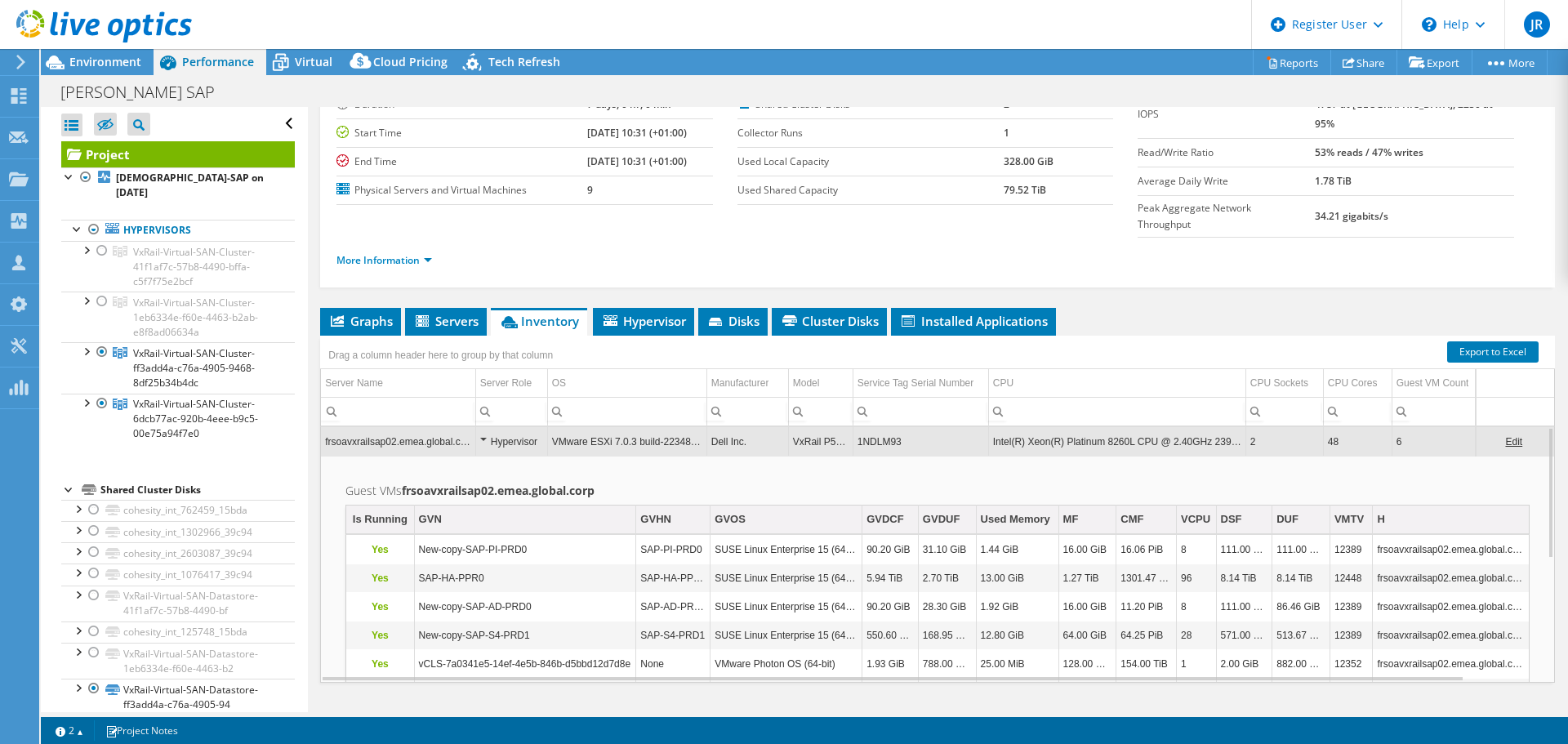
click at [883, 427] on td "1NDLM93" at bounding box center [920, 441] width 135 height 29
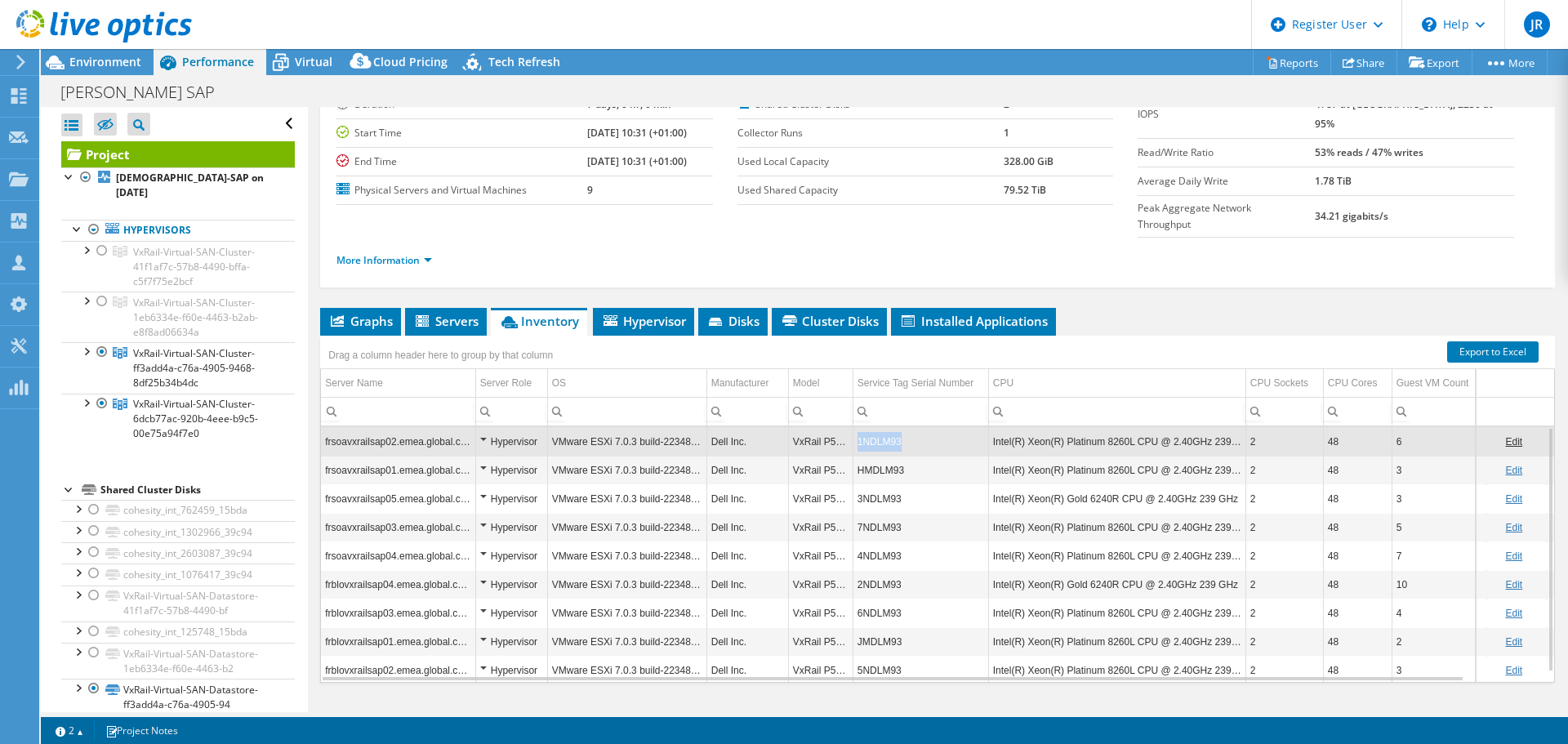
click at [883, 427] on td "1NDLM93" at bounding box center [920, 441] width 135 height 29
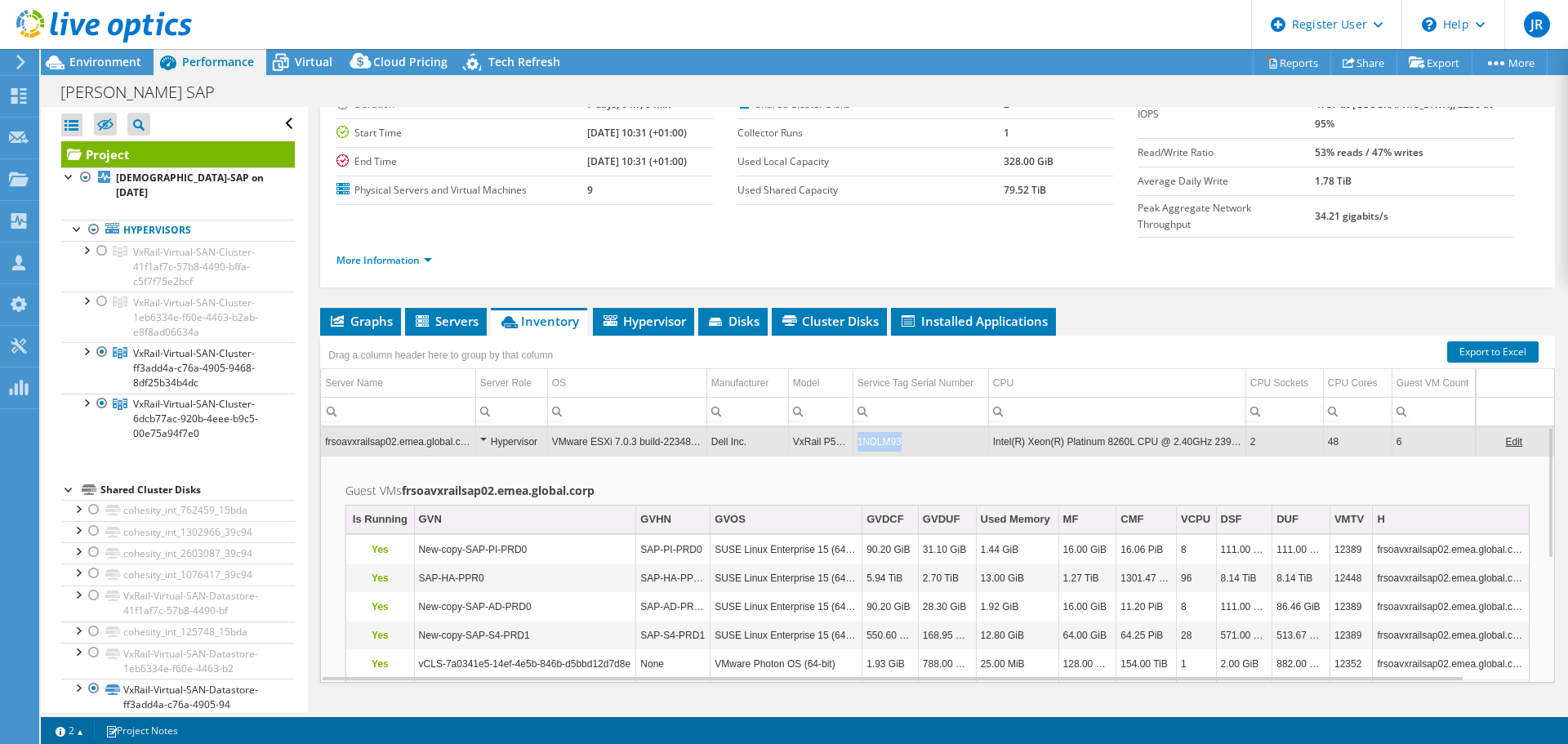
drag, startPoint x: 902, startPoint y: 409, endPoint x: 859, endPoint y: 409, distance: 43.0
click at [859, 427] on td "1NDLM93" at bounding box center [920, 441] width 135 height 29
copy td "1NDLM93"
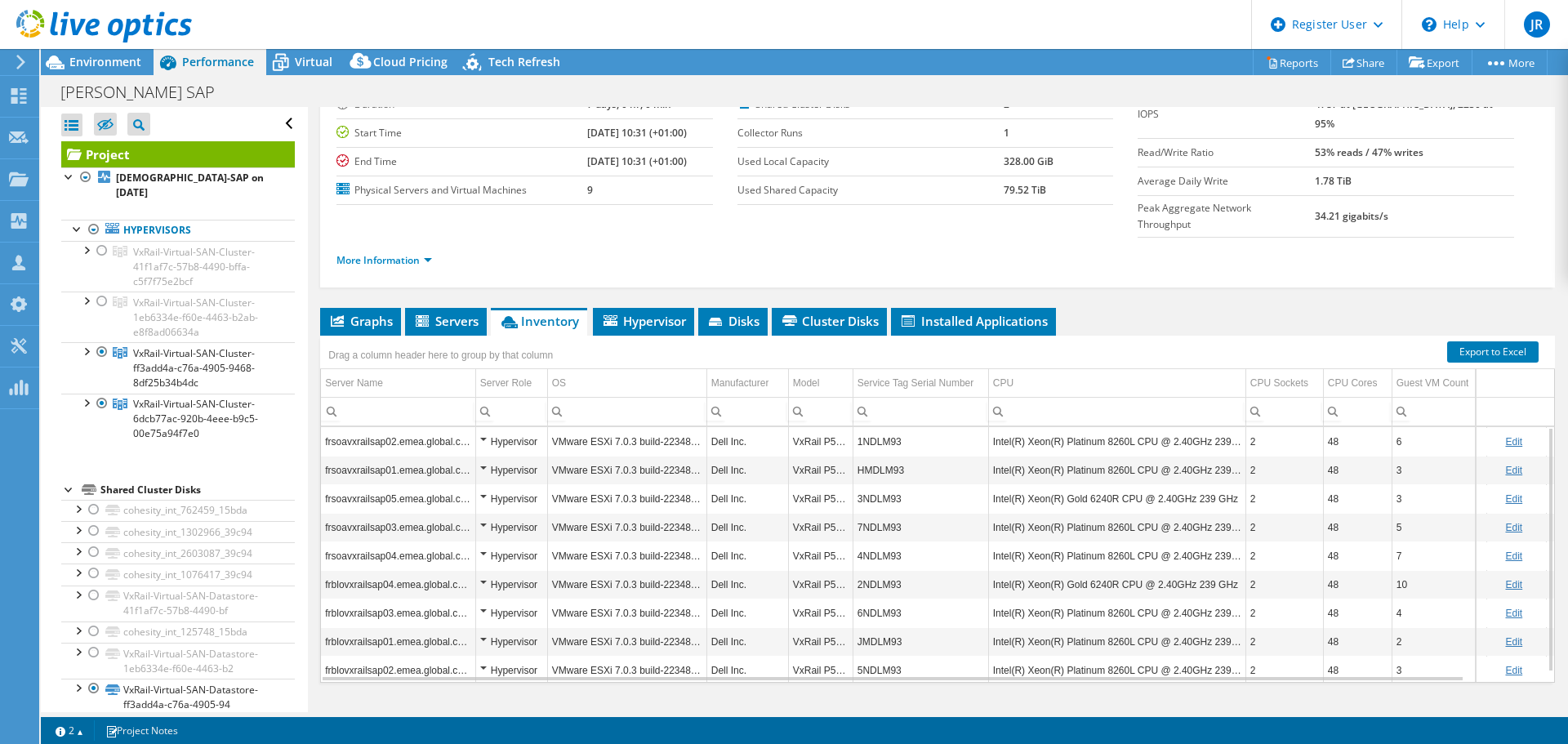
click at [1305, 308] on ul "Graphs Servers Inventory Hypervisor Disks Cluster Disks Installed Applications" at bounding box center [937, 321] width 1235 height 28
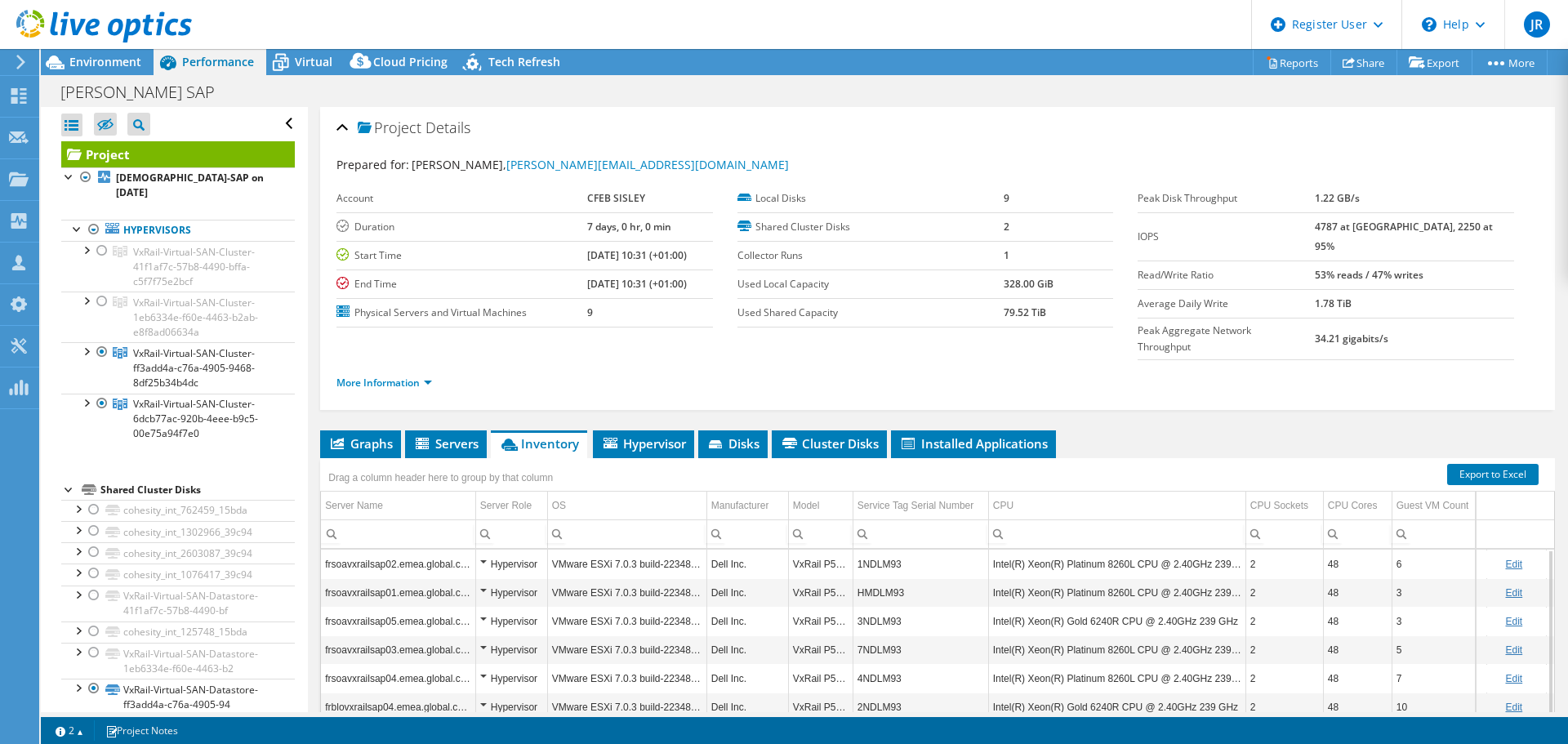
click at [944, 173] on div "Prepared for: christophe FILAINE, christophe.filaine@sisley.fr" at bounding box center [937, 166] width 1202 height 18
click at [436, 462] on div "Drag a column header here to group by that column" at bounding box center [441, 476] width 233 height 27
click at [434, 435] on span "Servers" at bounding box center [446, 443] width 66 height 16
